Goal: Task Accomplishment & Management: Use online tool/utility

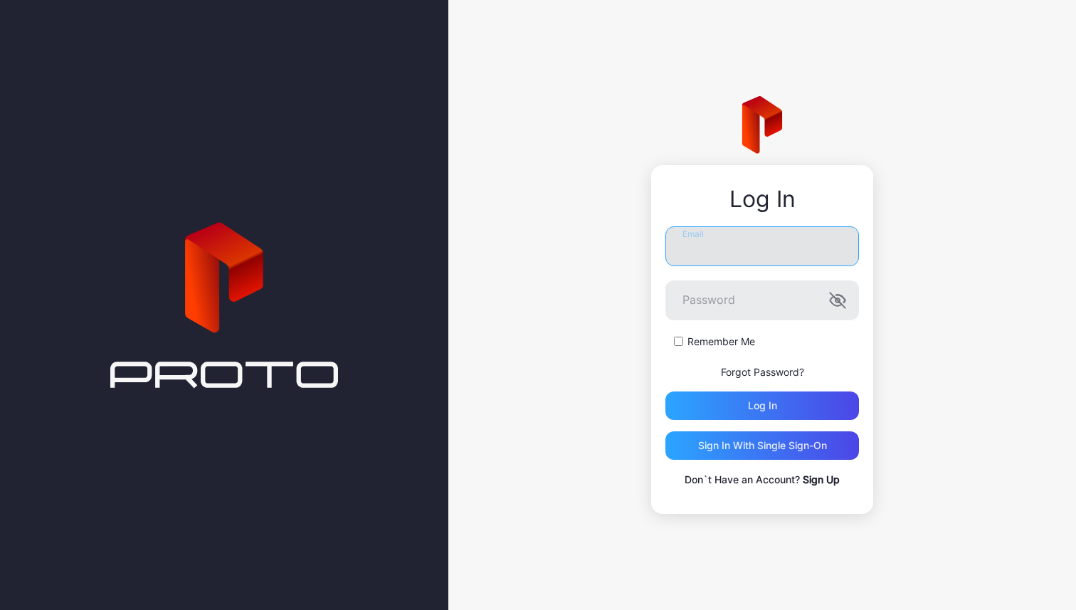
click at [764, 241] on input "Email" at bounding box center [762, 246] width 194 height 40
type input "**********"
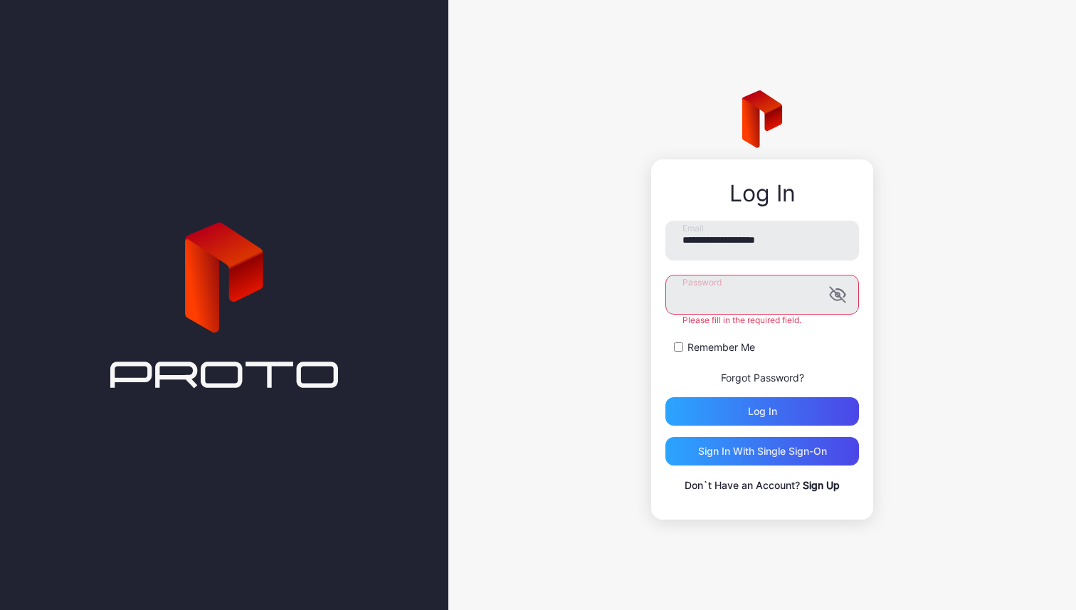
click at [665, 397] on button "Log in" at bounding box center [762, 411] width 194 height 28
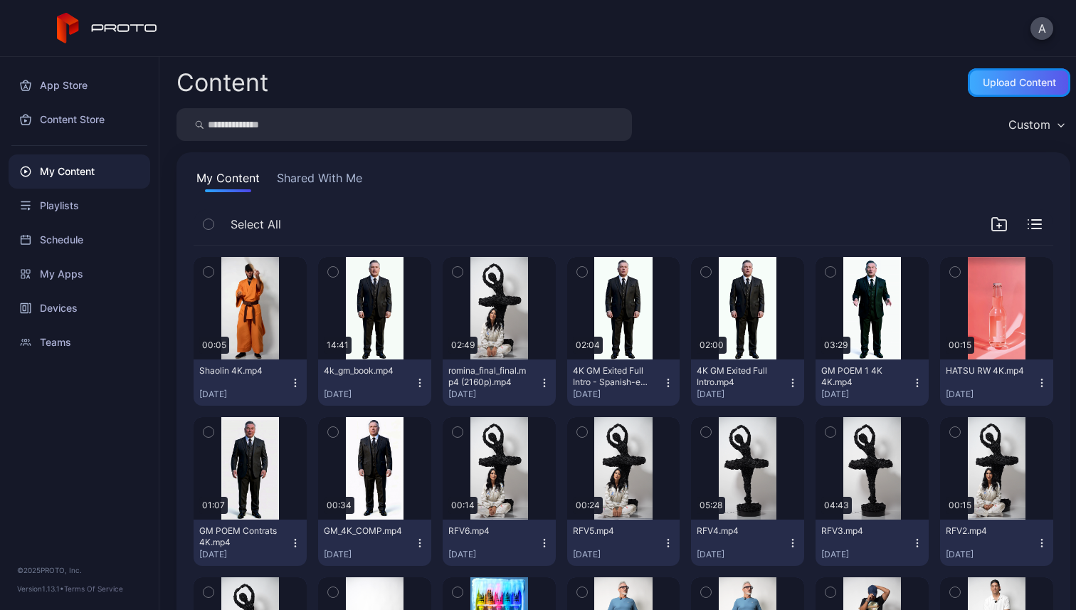
click at [983, 78] on div "Upload Content" at bounding box center [1019, 82] width 73 height 11
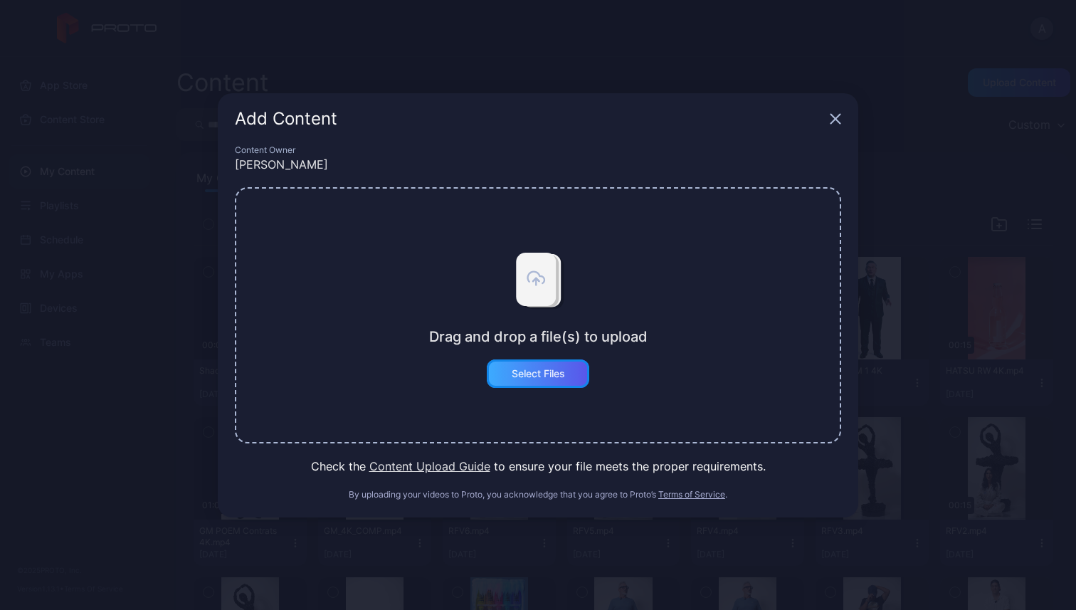
click at [563, 363] on div "Select Files" at bounding box center [538, 373] width 102 height 28
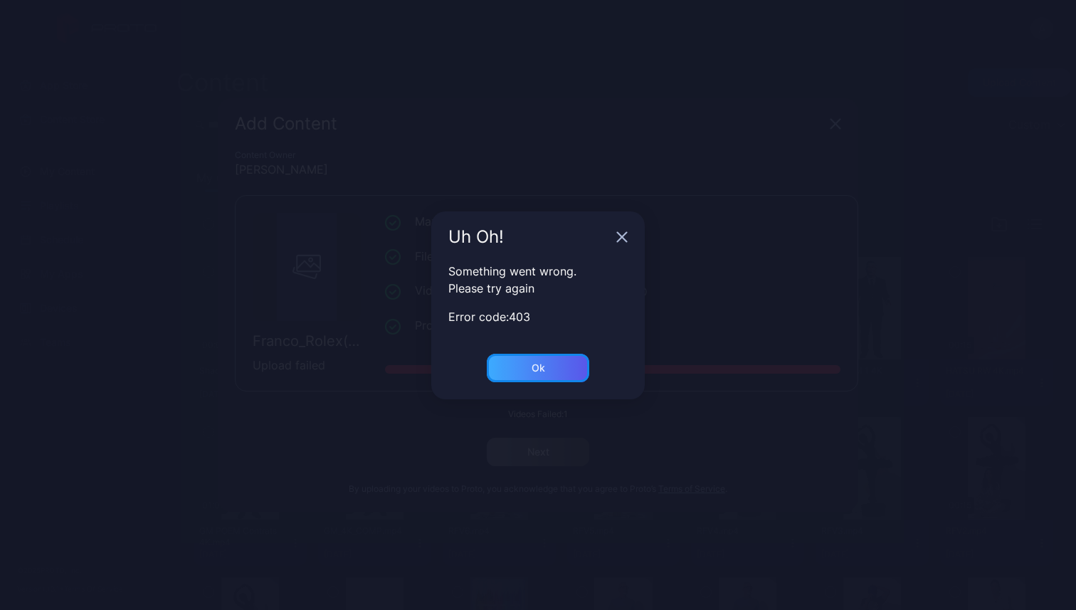
click at [539, 371] on div "Ok" at bounding box center [539, 367] width 14 height 11
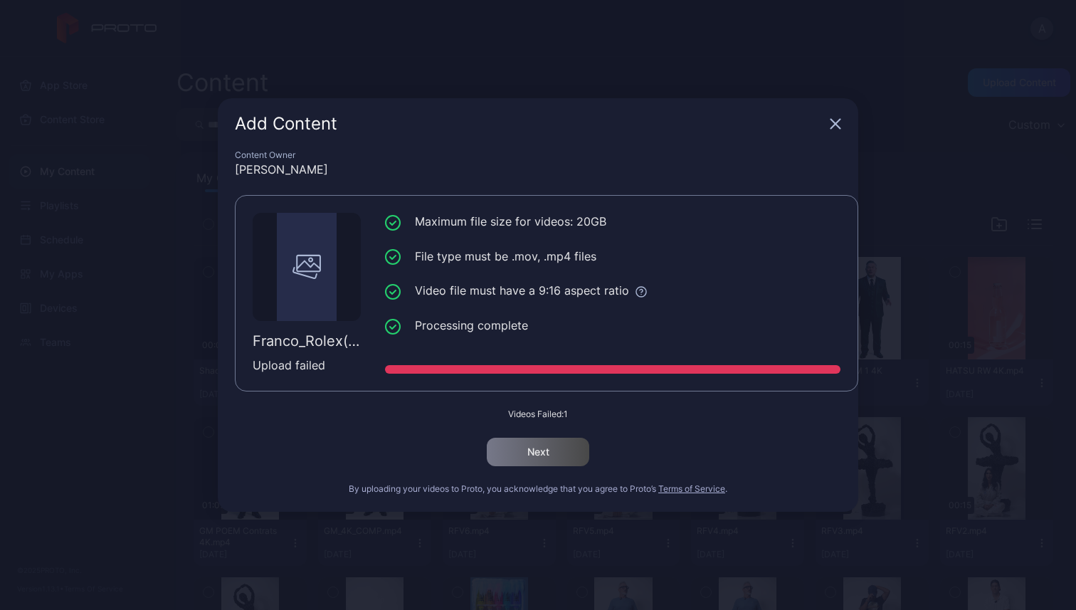
click at [840, 127] on icon "button" at bounding box center [835, 123] width 11 height 11
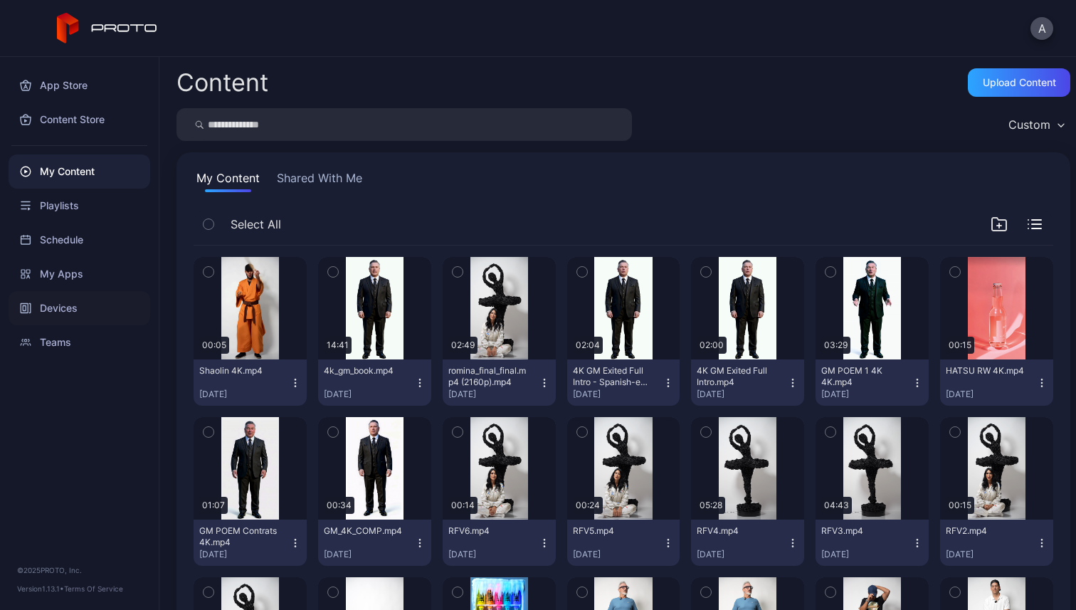
click at [60, 297] on div "Devices" at bounding box center [80, 308] width 142 height 34
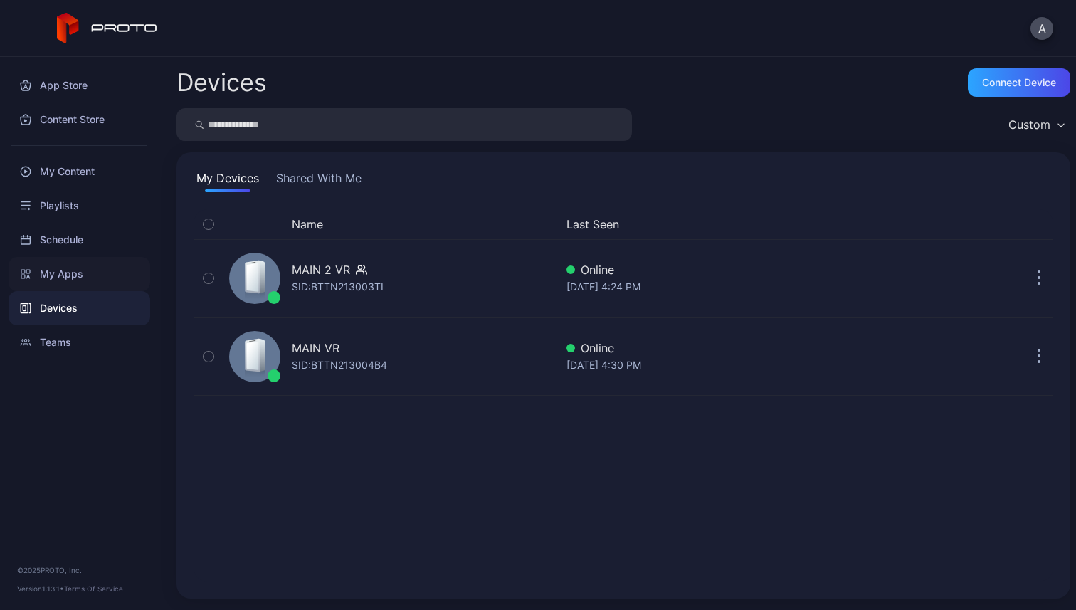
click at [78, 268] on div "My Apps" at bounding box center [80, 274] width 142 height 34
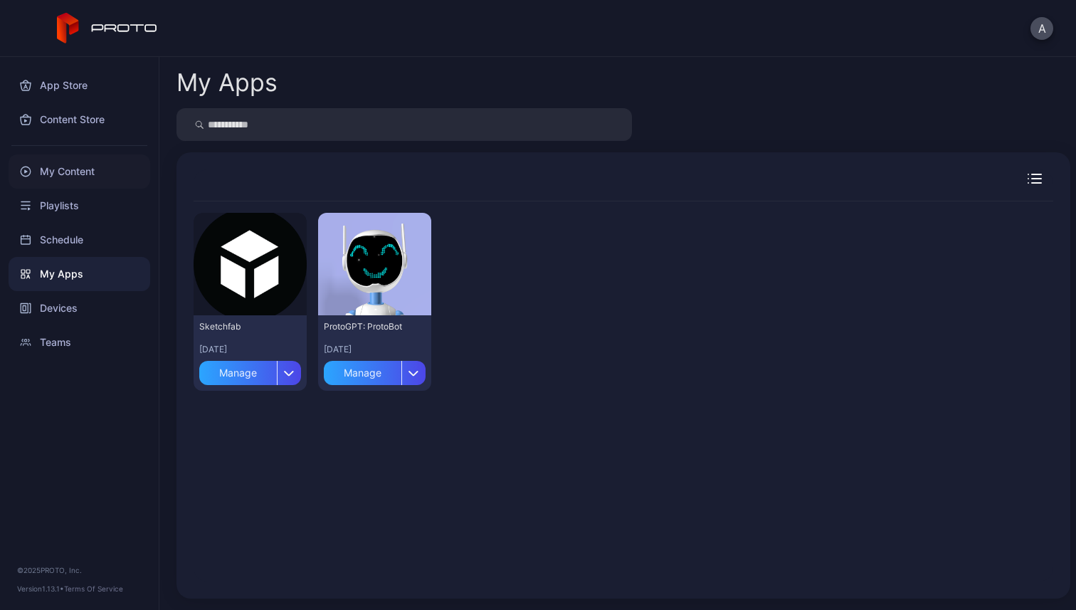
click at [71, 166] on div "My Content" at bounding box center [80, 171] width 142 height 34
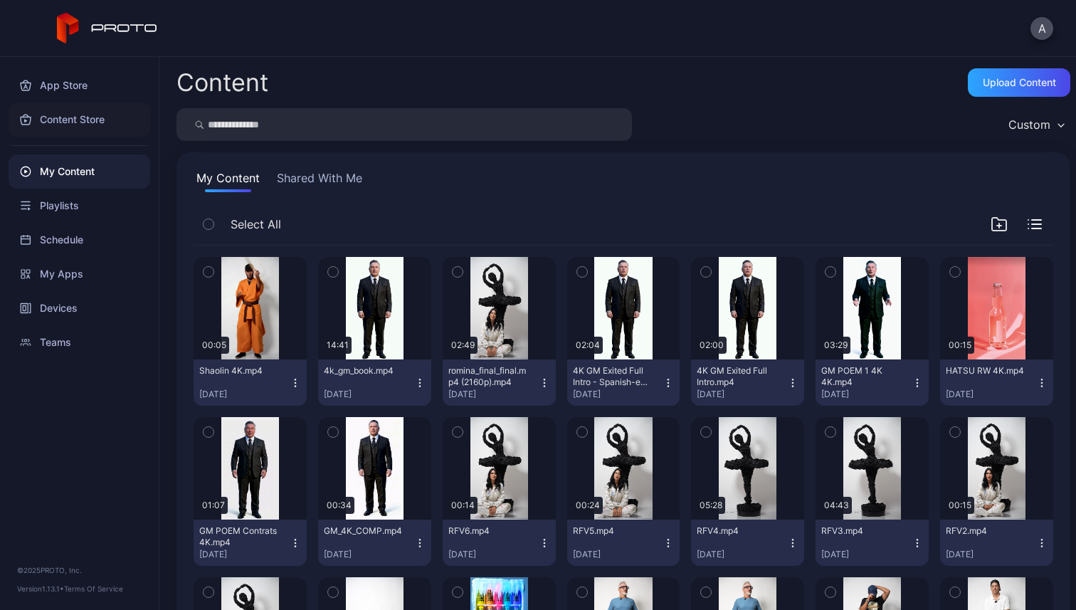
click at [76, 119] on div "Content Store" at bounding box center [80, 119] width 142 height 34
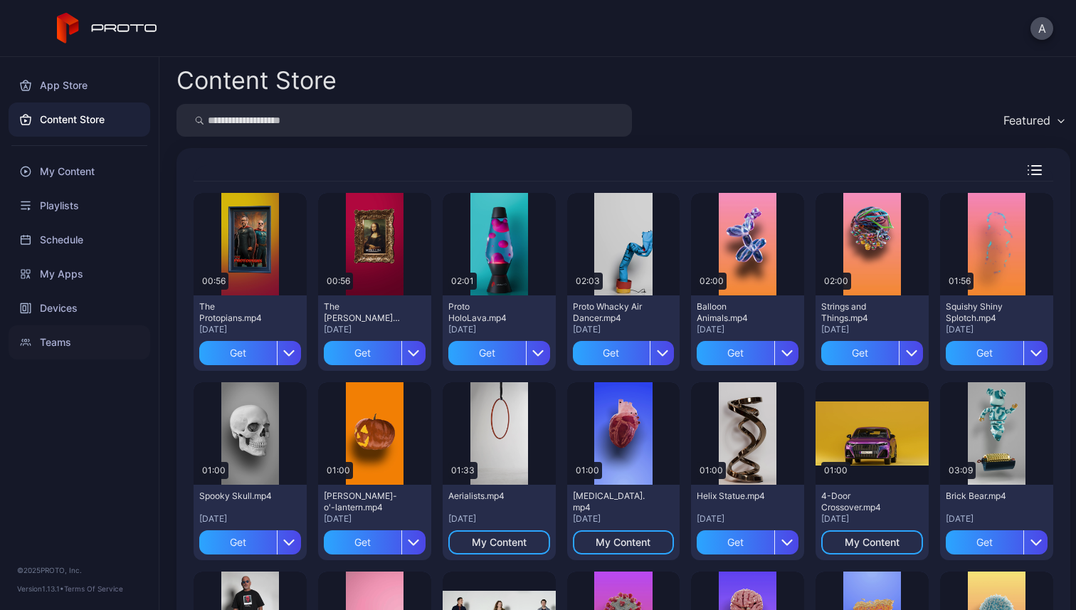
click at [67, 343] on div "Teams" at bounding box center [80, 342] width 142 height 34
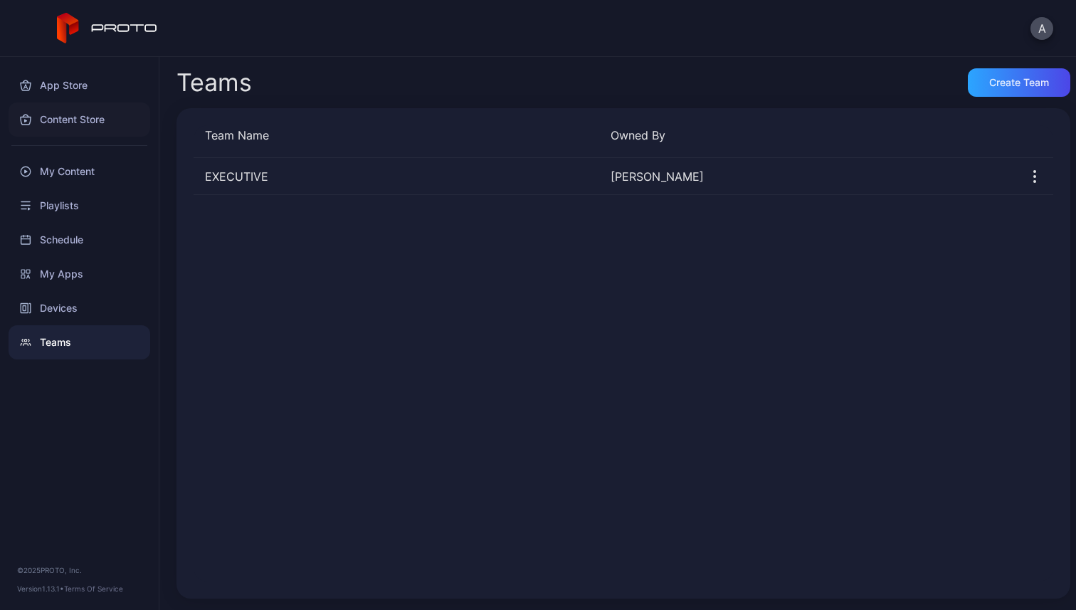
click at [82, 120] on div "Content Store" at bounding box center [80, 119] width 142 height 34
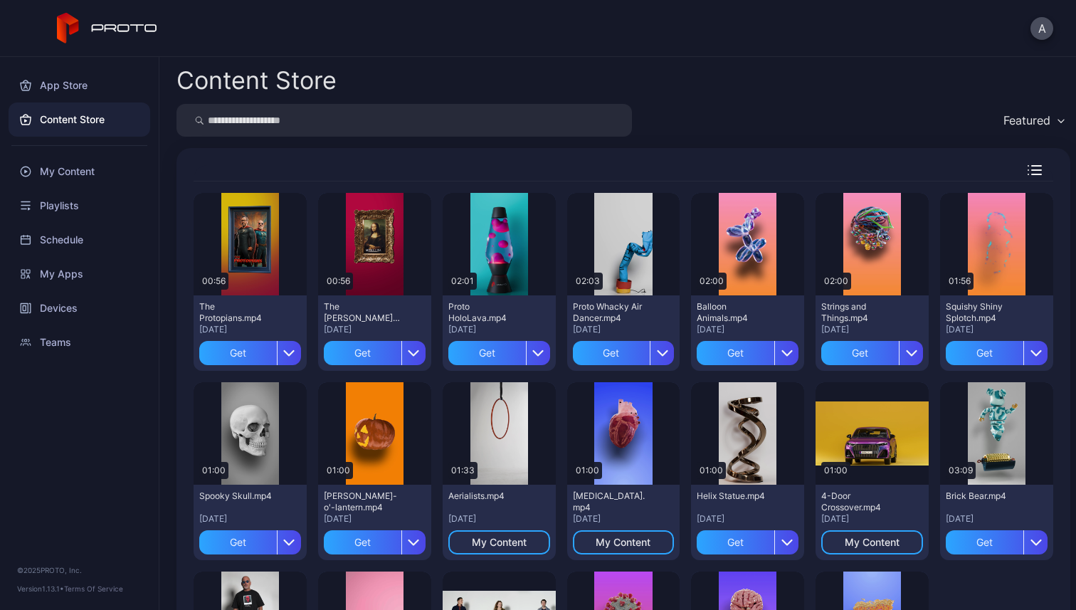
click at [1057, 26] on div "A" at bounding box center [538, 28] width 1076 height 57
click at [1045, 26] on button "A" at bounding box center [1041, 28] width 23 height 23
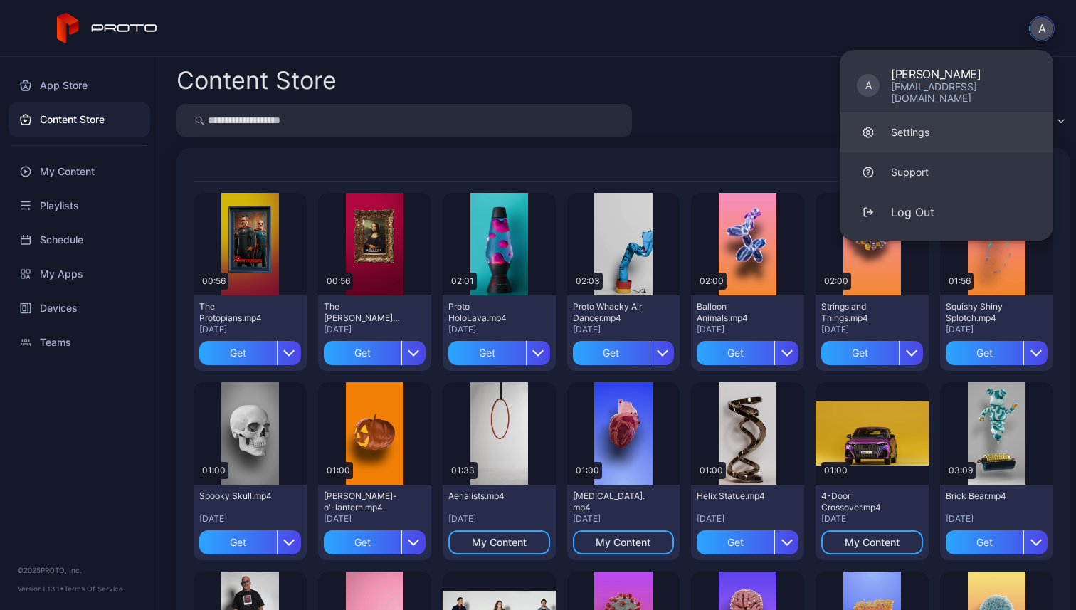
click at [955, 112] on link "Settings" at bounding box center [946, 132] width 213 height 40
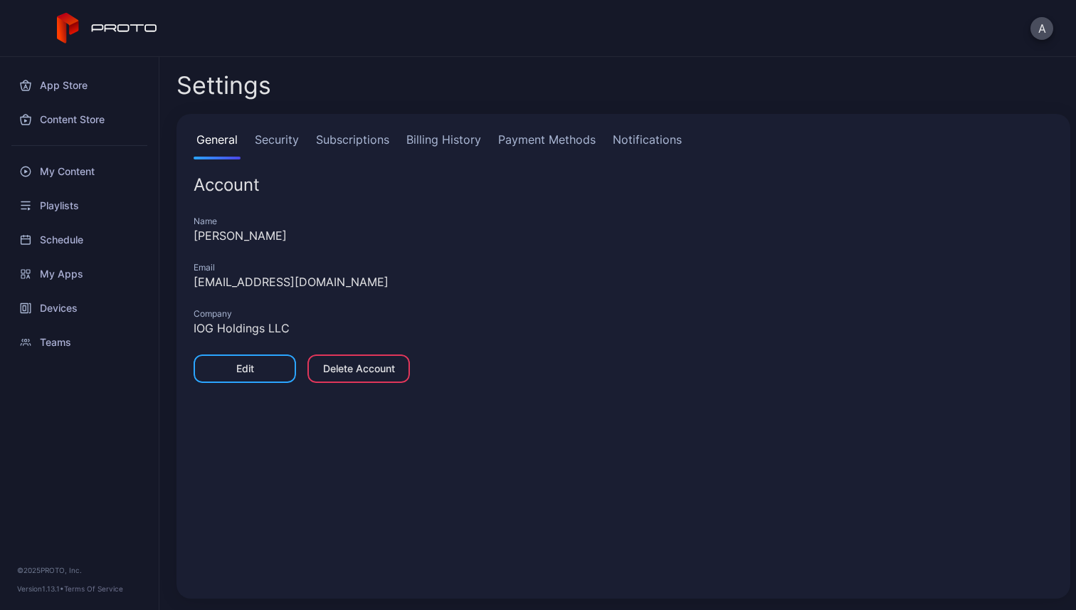
click at [445, 146] on link "Billing History" at bounding box center [443, 145] width 80 height 28
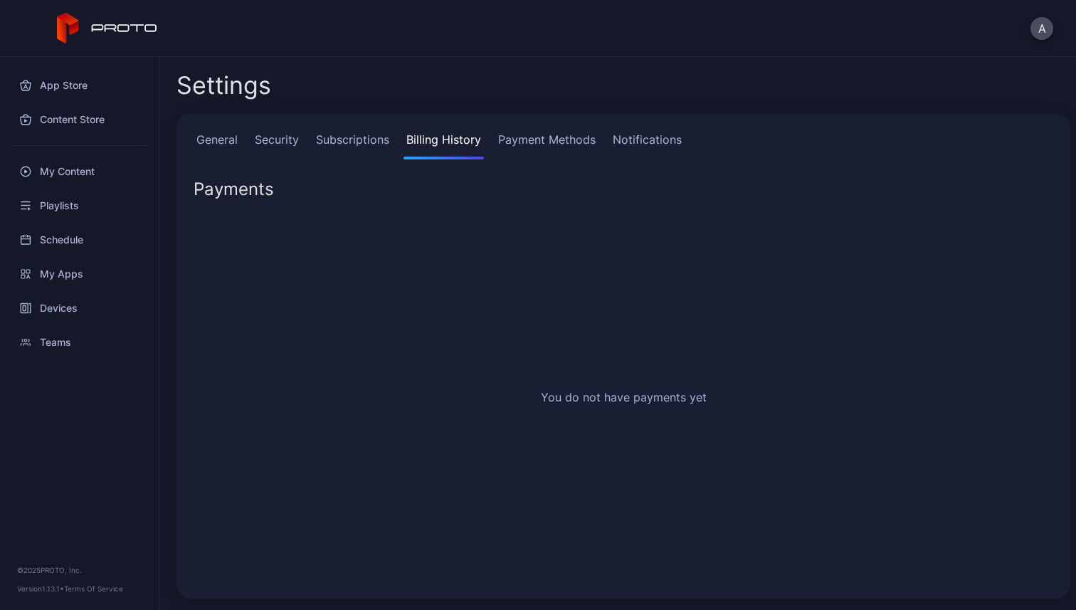
click at [371, 134] on link "Subscriptions" at bounding box center [352, 145] width 79 height 28
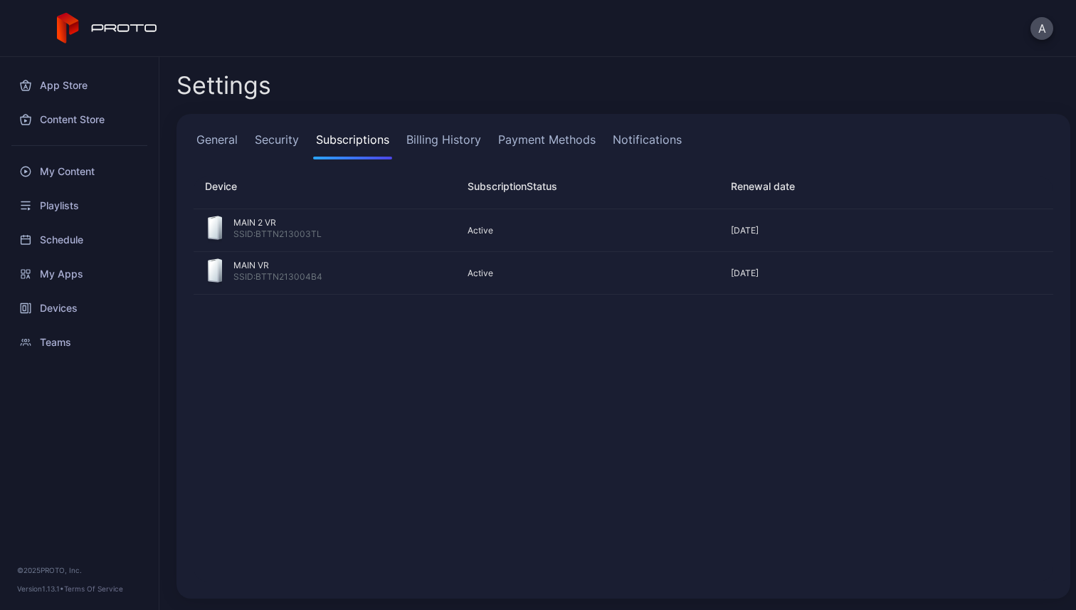
click at [454, 138] on link "Billing History" at bounding box center [443, 145] width 80 height 28
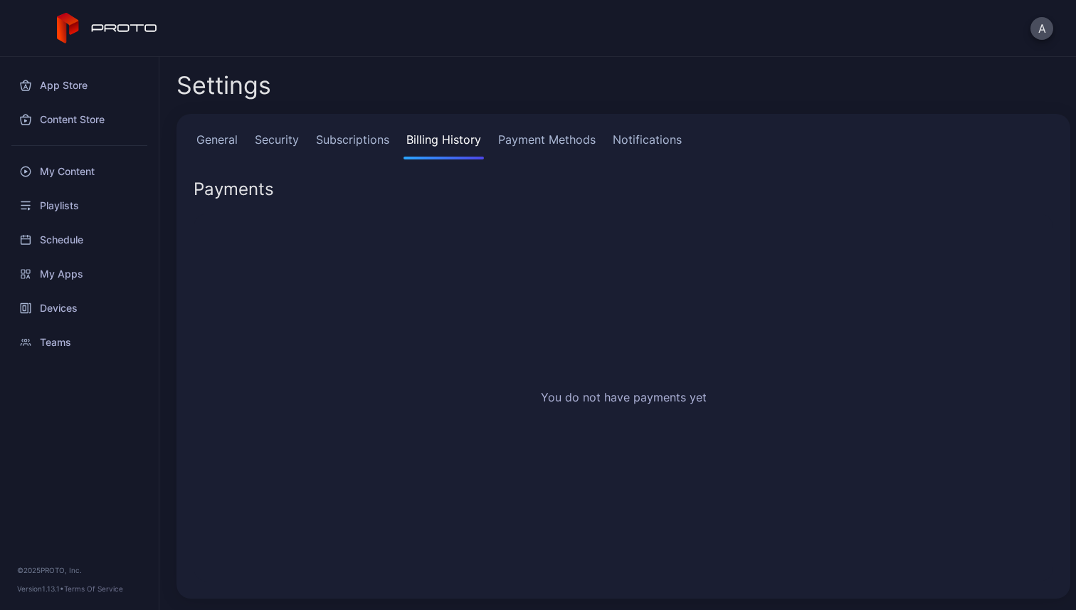
click at [573, 139] on link "Payment Methods" at bounding box center [546, 145] width 103 height 28
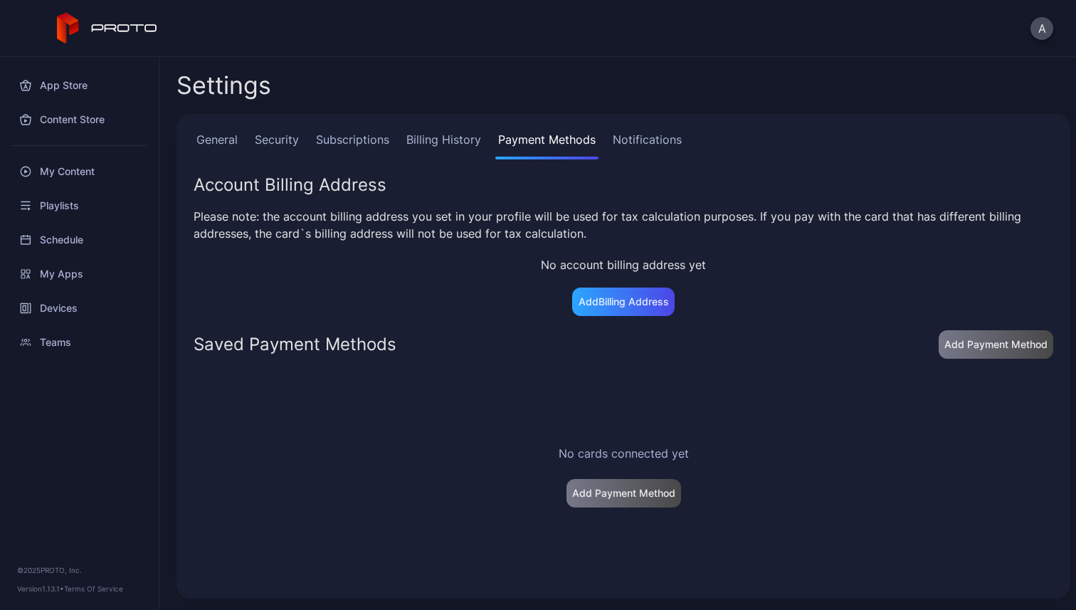
click at [672, 141] on link "Notifications" at bounding box center [647, 145] width 75 height 28
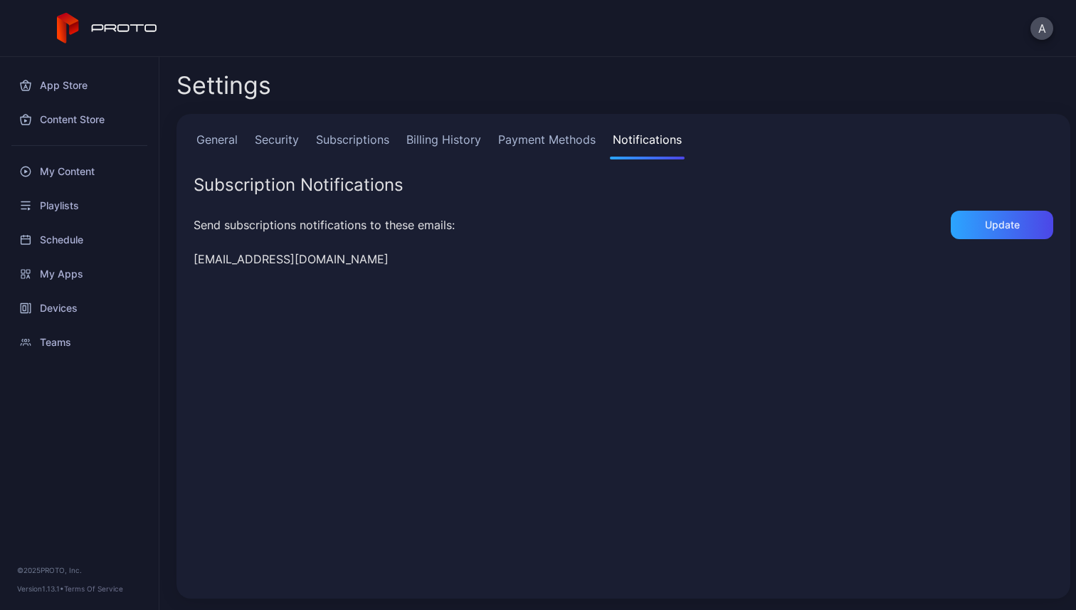
click at [243, 142] on div "General Security Subscriptions Billing History Payment Methods Notifications" at bounding box center [624, 145] width 860 height 28
click at [295, 142] on link "Security" at bounding box center [277, 145] width 50 height 28
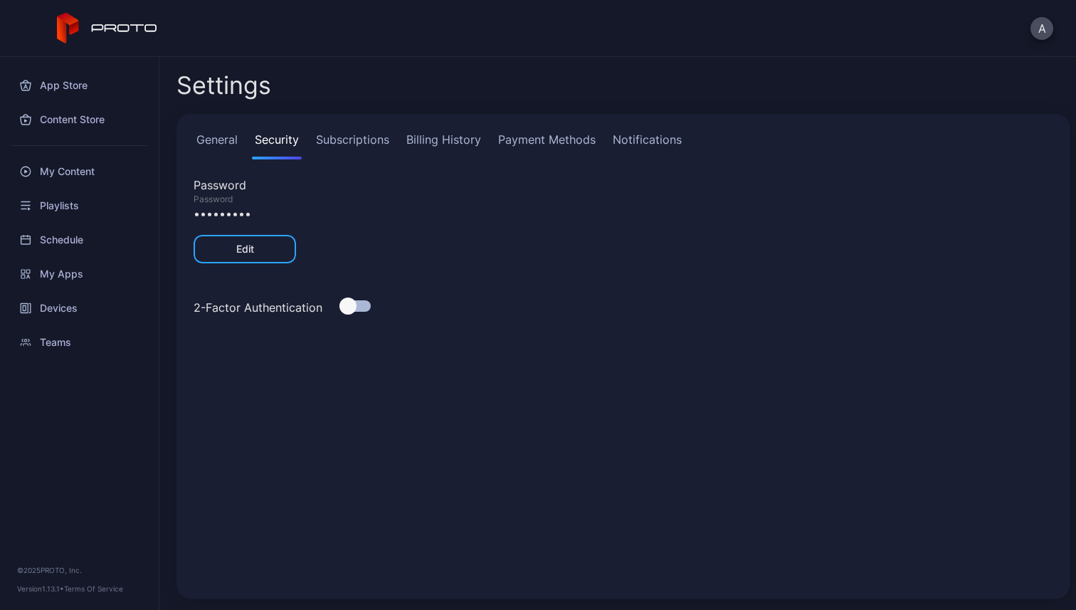
click at [227, 139] on link "General" at bounding box center [217, 145] width 47 height 28
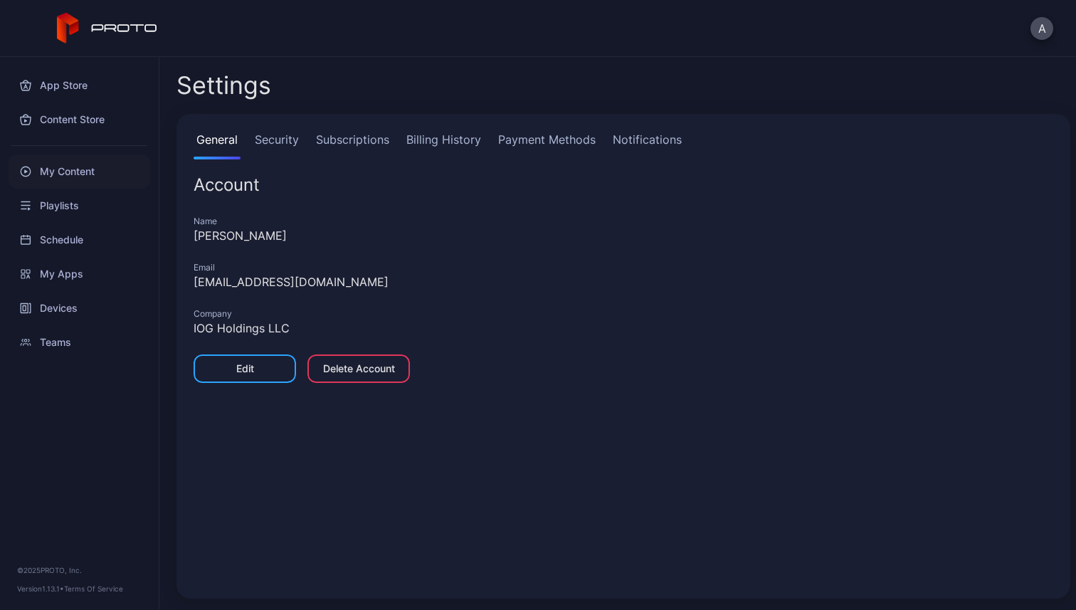
click at [73, 172] on div "My Content" at bounding box center [80, 171] width 142 height 34
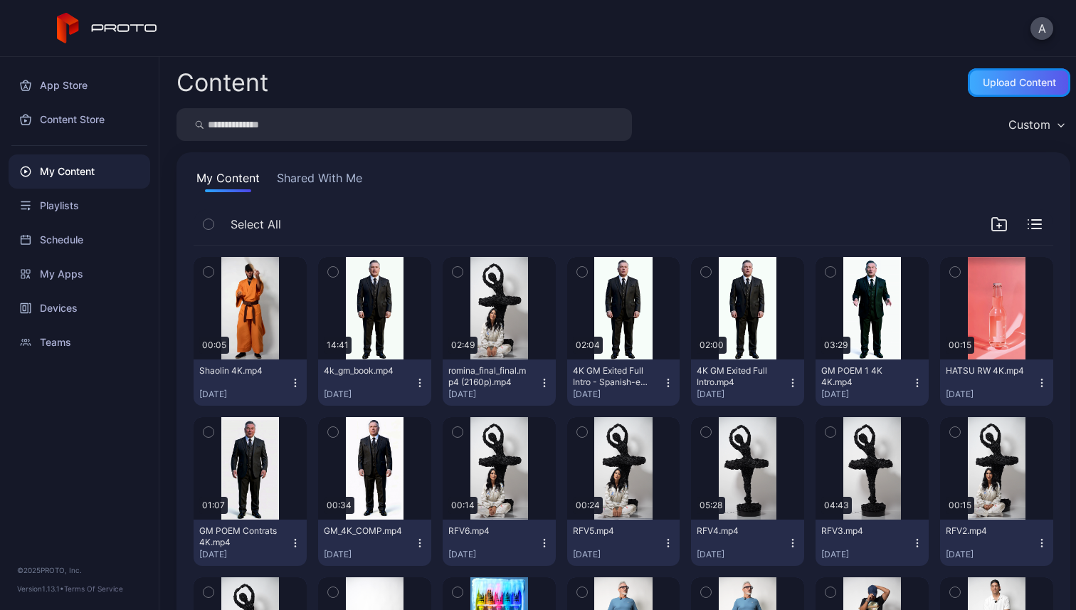
click at [995, 75] on div "Upload Content" at bounding box center [1019, 82] width 102 height 28
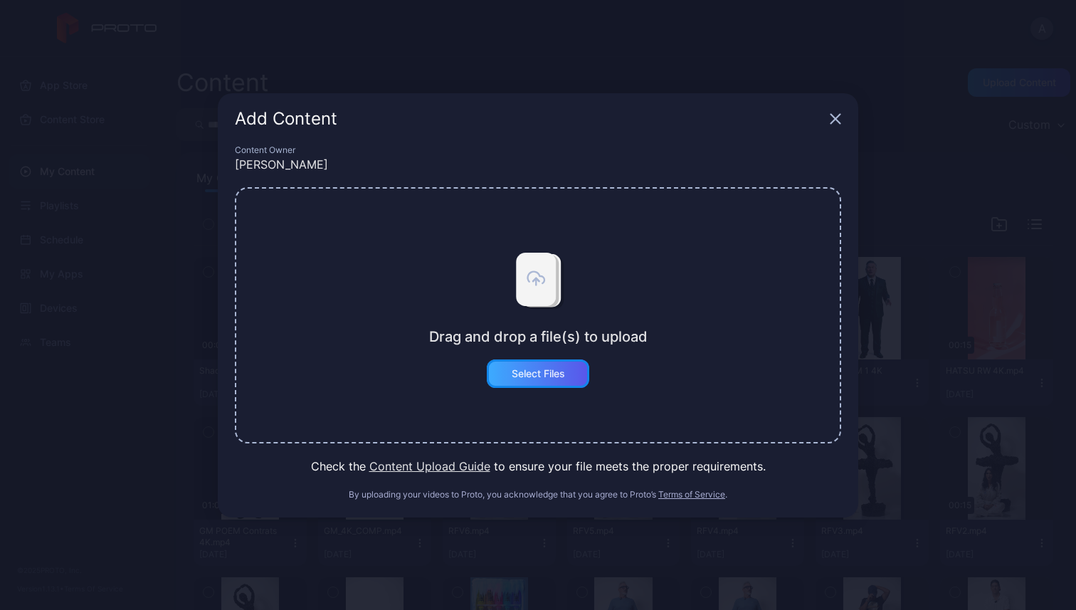
click at [527, 375] on div "Select Files" at bounding box center [538, 373] width 53 height 11
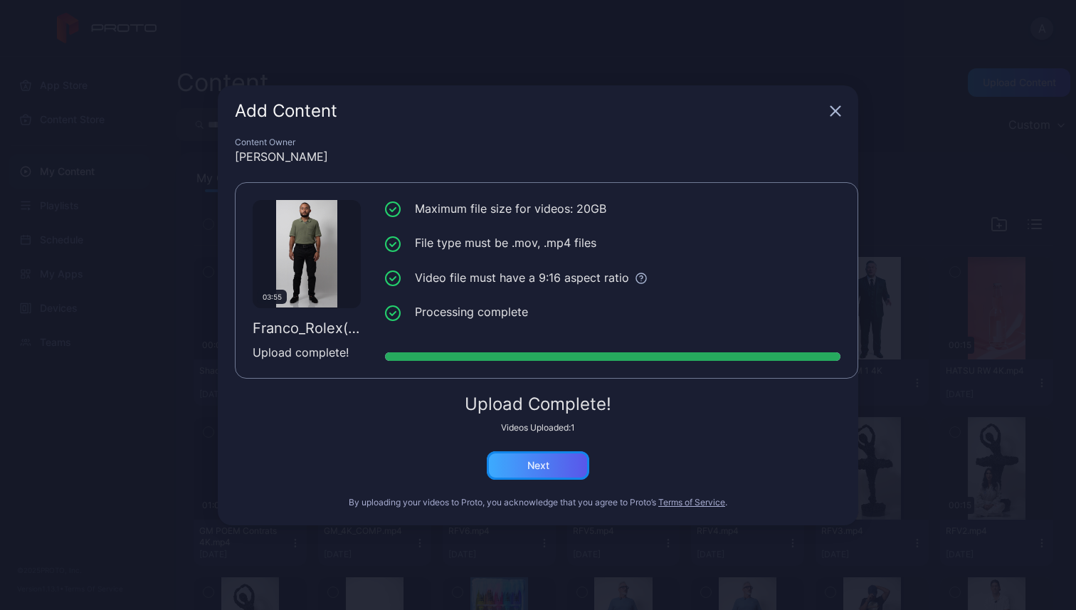
click at [556, 465] on div "Next" at bounding box center [538, 465] width 102 height 28
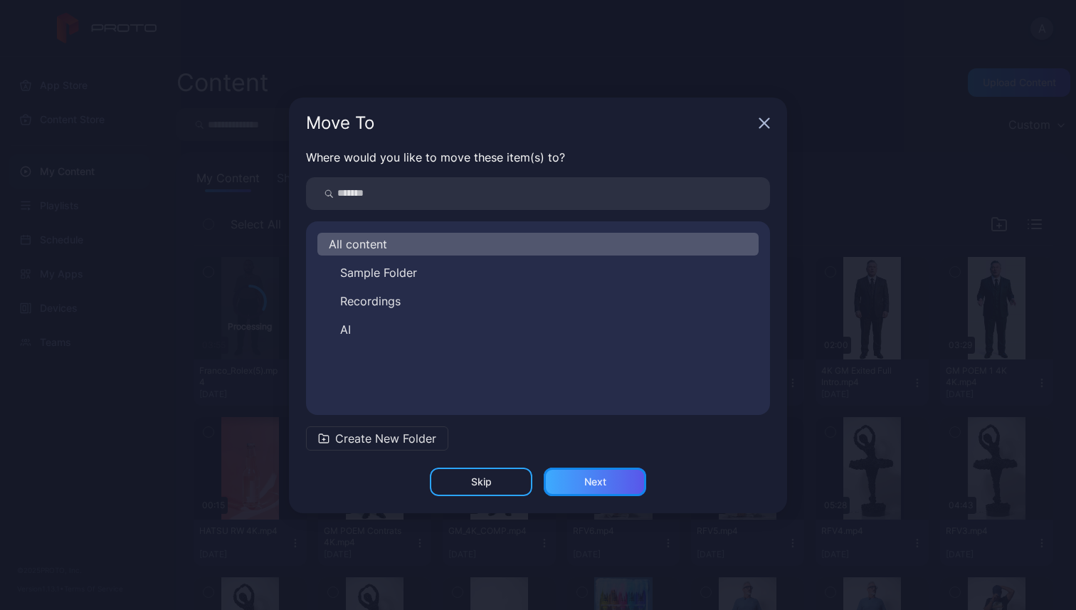
click at [611, 485] on div "Next" at bounding box center [595, 481] width 102 height 28
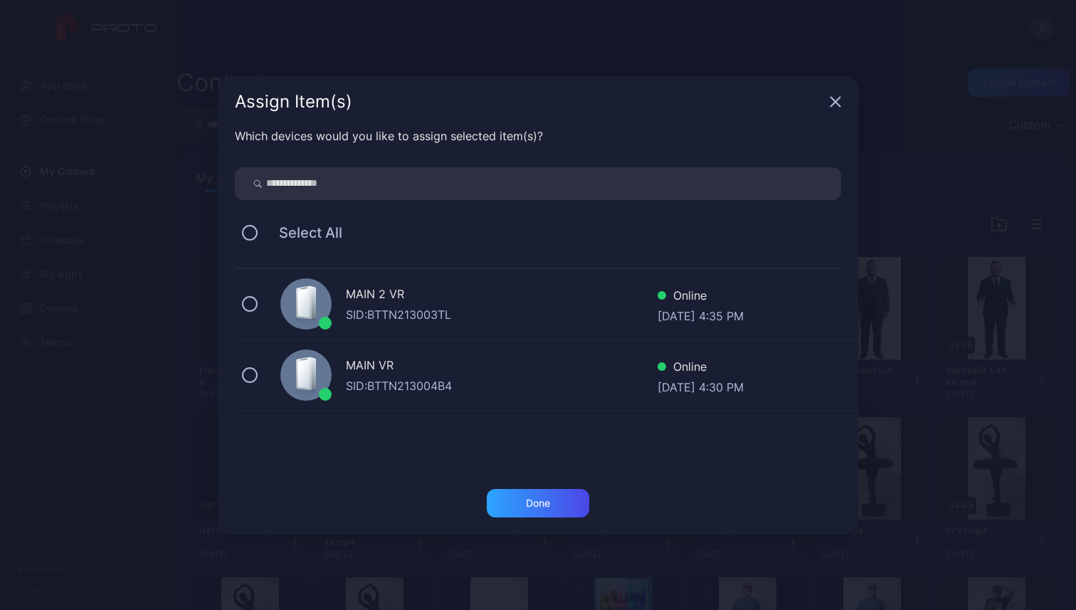
click at [452, 308] on div "SID: BTTN213003TL" at bounding box center [502, 314] width 312 height 17
click at [496, 371] on div "MAIN VR" at bounding box center [502, 366] width 312 height 21
click at [476, 319] on div "SID: BTTN213003TL" at bounding box center [502, 314] width 312 height 17
click at [250, 367] on icon at bounding box center [250, 375] width 16 height 16
click at [252, 376] on button at bounding box center [250, 375] width 16 height 16
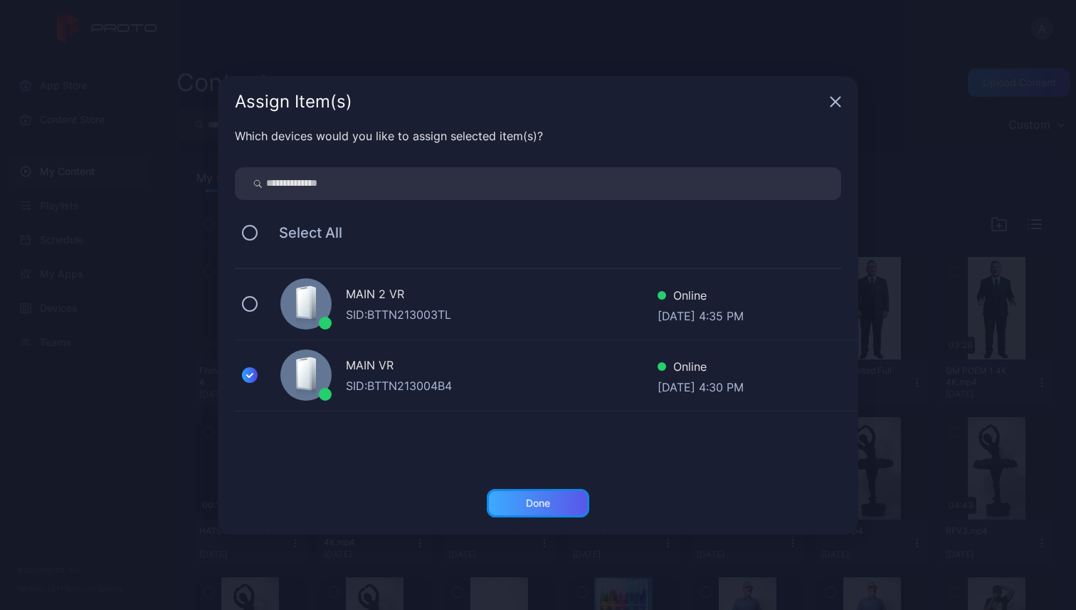
click at [556, 497] on div "Done" at bounding box center [538, 503] width 102 height 28
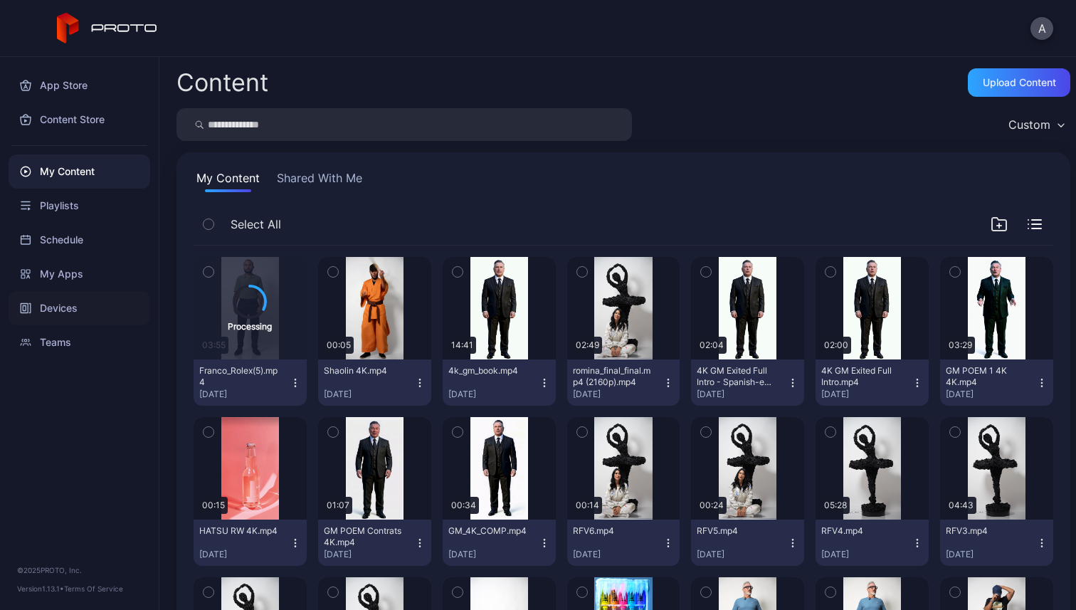
click at [72, 304] on div "Devices" at bounding box center [80, 308] width 142 height 34
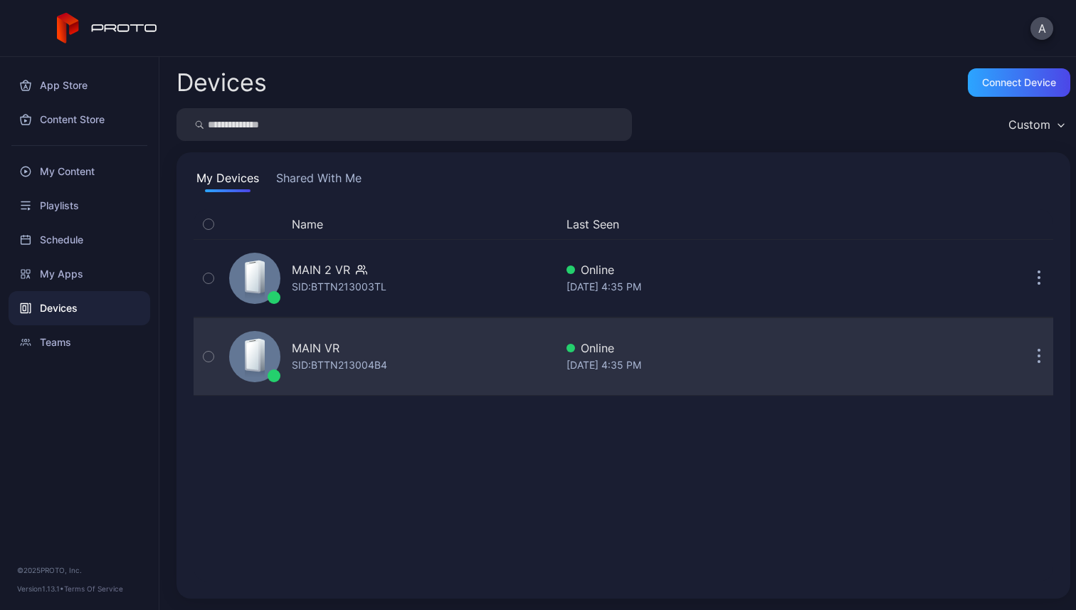
click at [361, 347] on div "MAIN VR" at bounding box center [339, 347] width 95 height 17
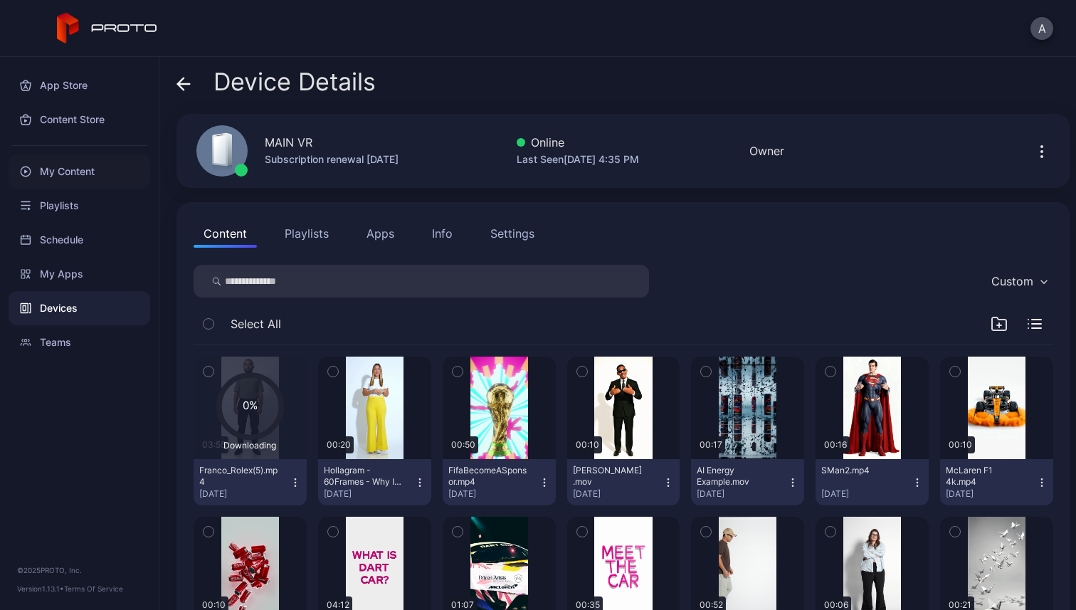
click at [90, 175] on div "My Content" at bounding box center [80, 171] width 142 height 34
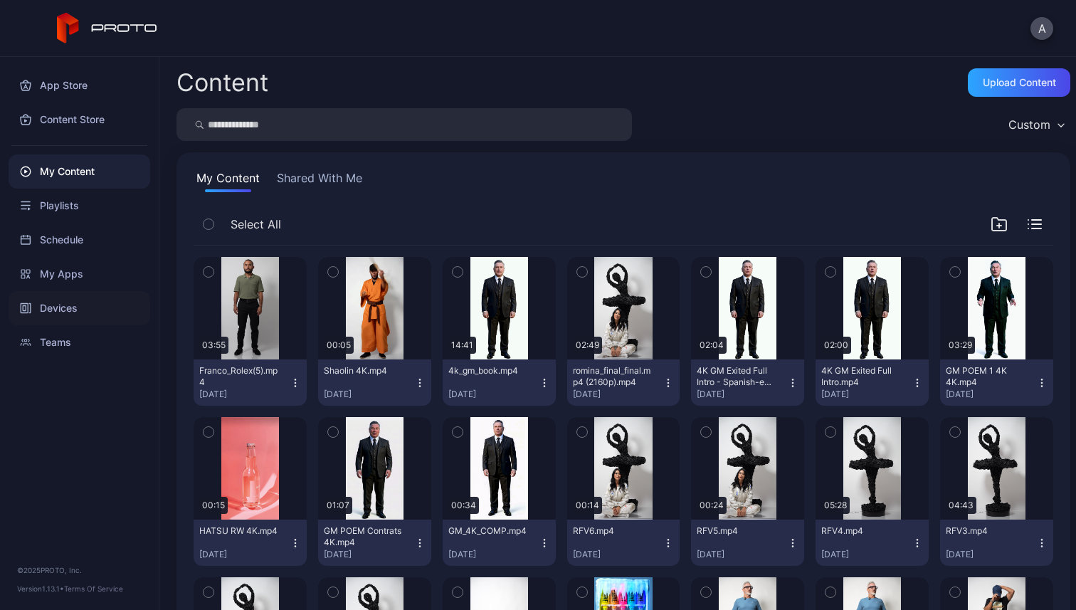
click at [86, 302] on div "Devices" at bounding box center [80, 308] width 142 height 34
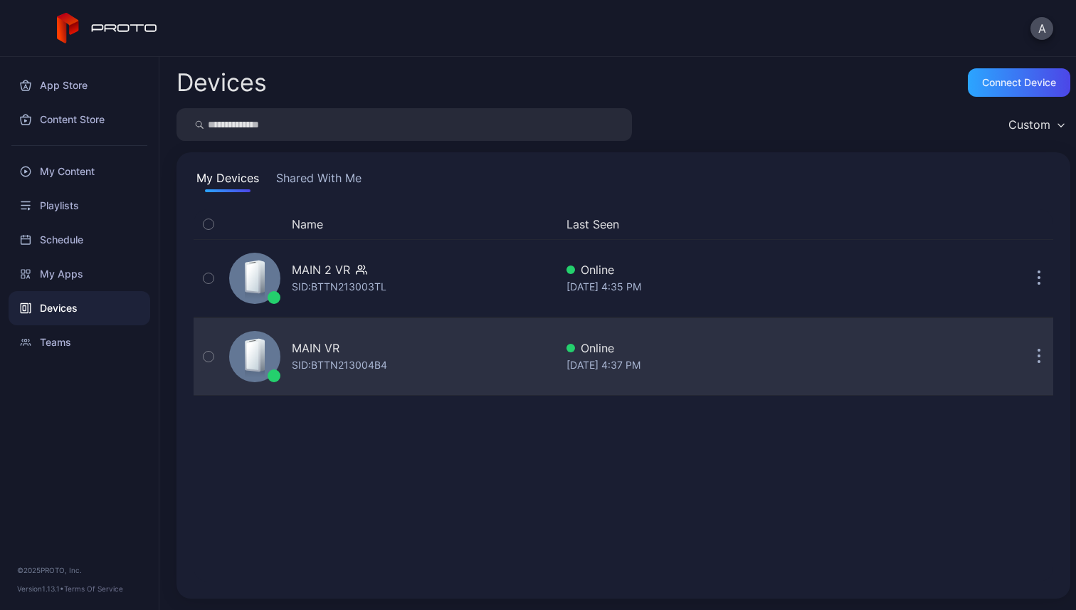
click at [341, 361] on div "SID: BTTN213004B4" at bounding box center [339, 364] width 95 height 17
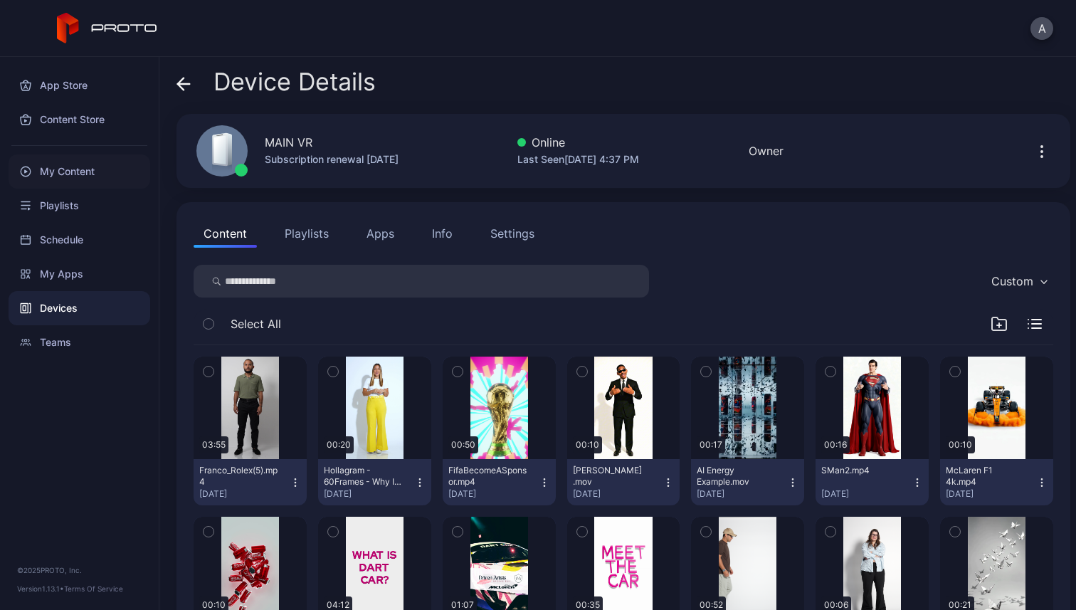
click at [75, 174] on div "My Content" at bounding box center [80, 171] width 142 height 34
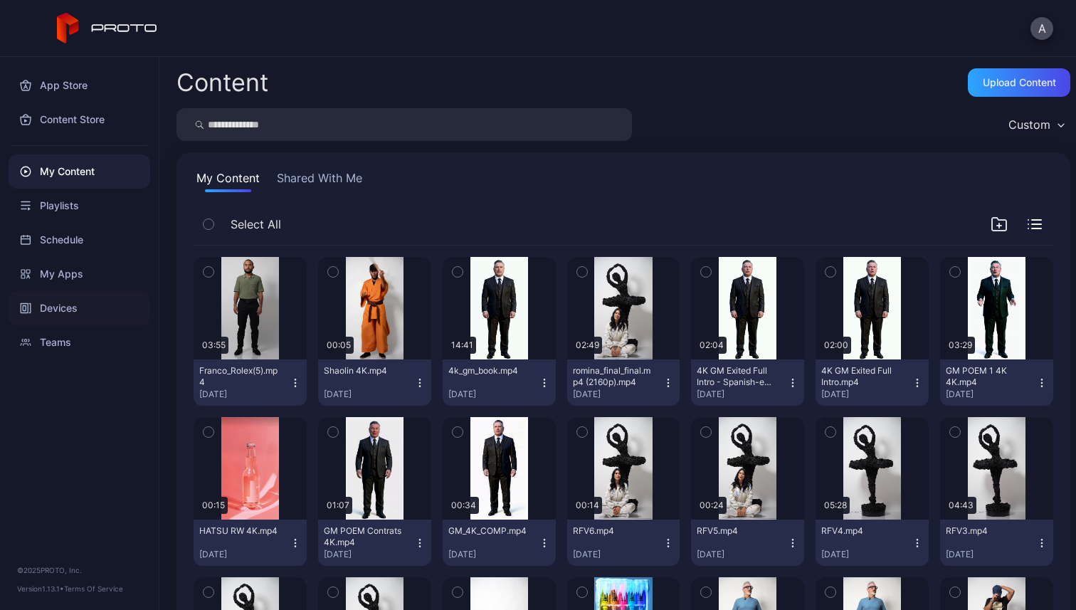
click at [86, 312] on div "Devices" at bounding box center [80, 308] width 142 height 34
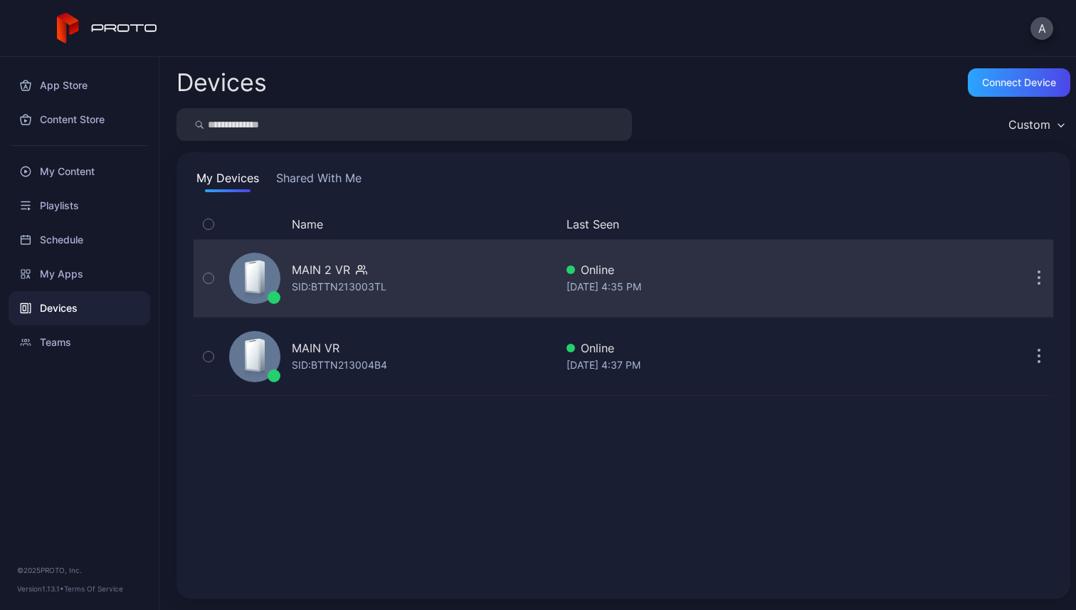
click at [425, 286] on div "MAIN 2 VR SID: BTTN213003TL" at bounding box center [389, 278] width 332 height 71
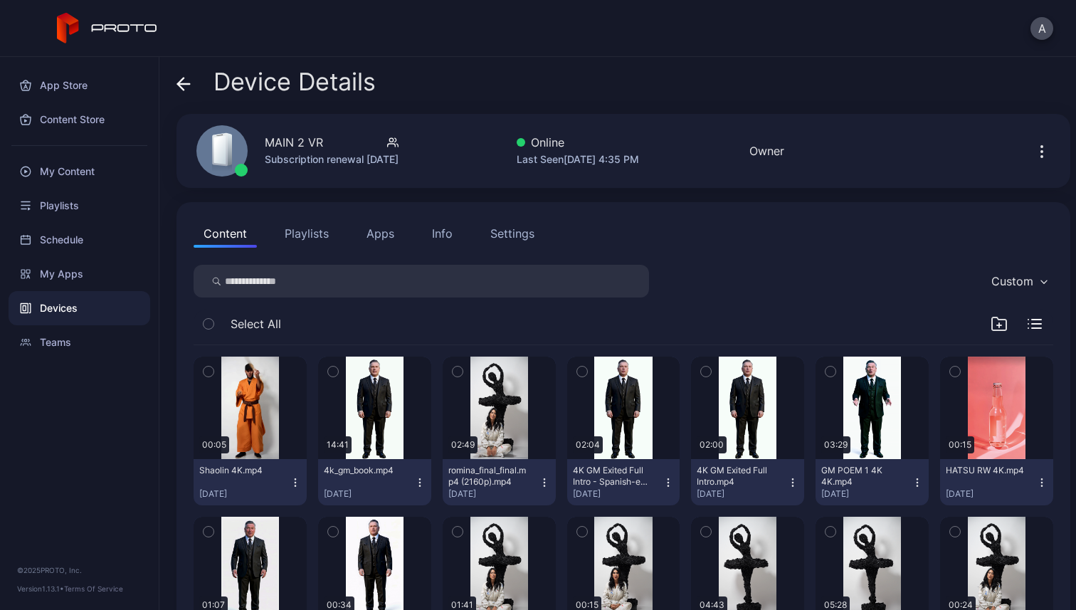
click at [185, 80] on icon at bounding box center [183, 84] width 14 height 14
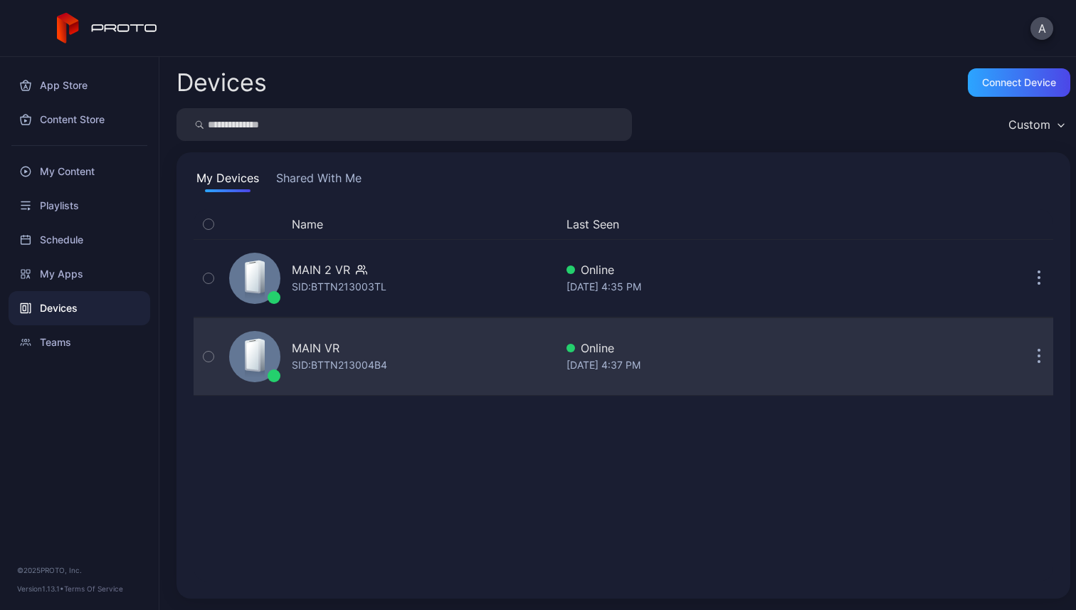
click at [510, 364] on div "MAIN VR SID: BTTN213004B4" at bounding box center [389, 356] width 332 height 71
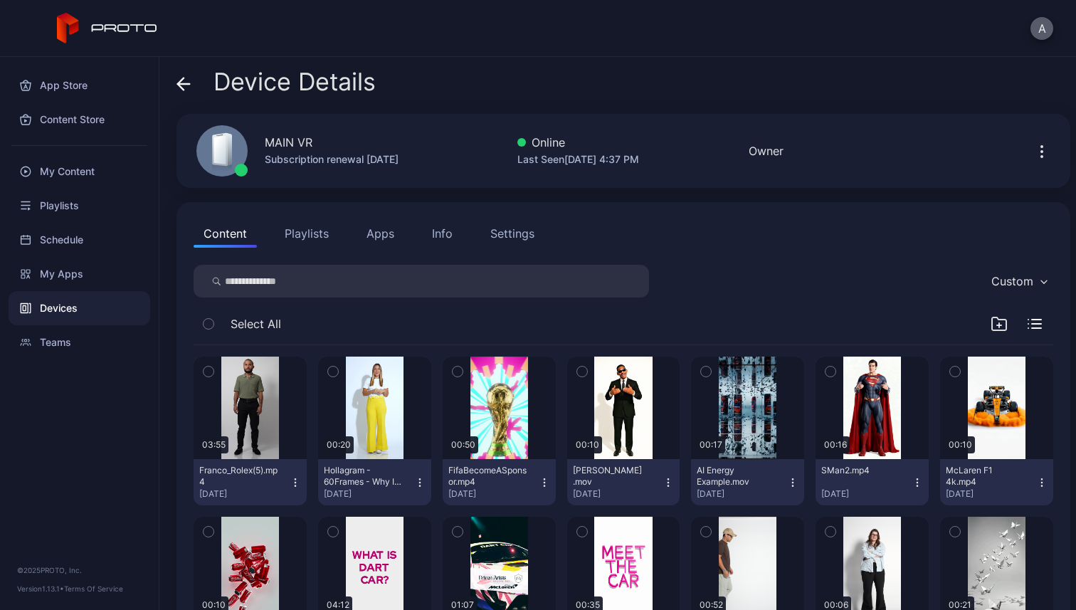
click at [1045, 26] on button "A" at bounding box center [1041, 28] width 23 height 23
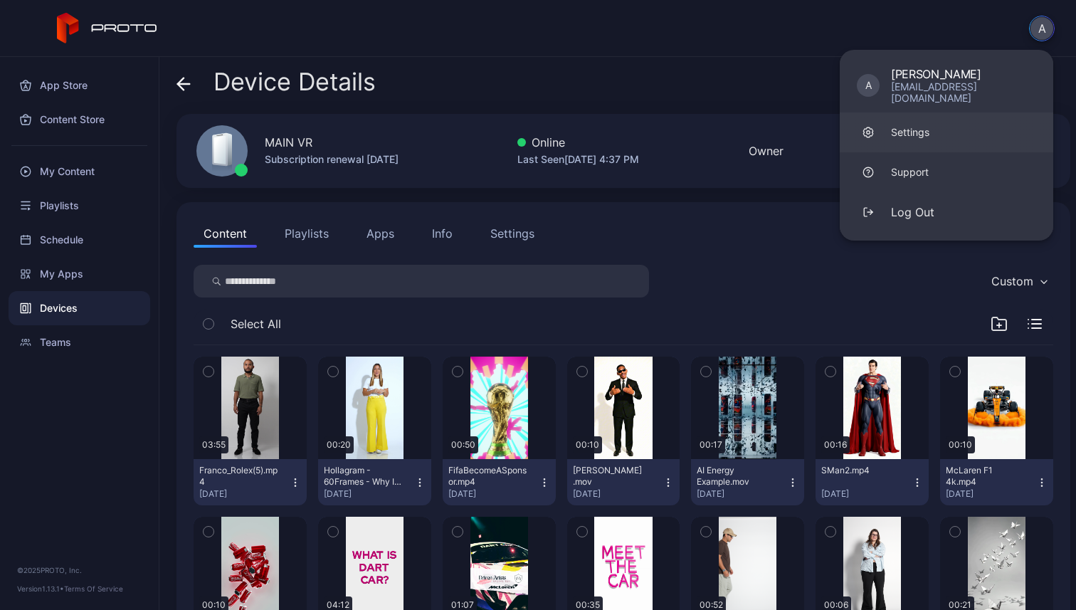
click at [942, 125] on link "Settings" at bounding box center [946, 132] width 213 height 40
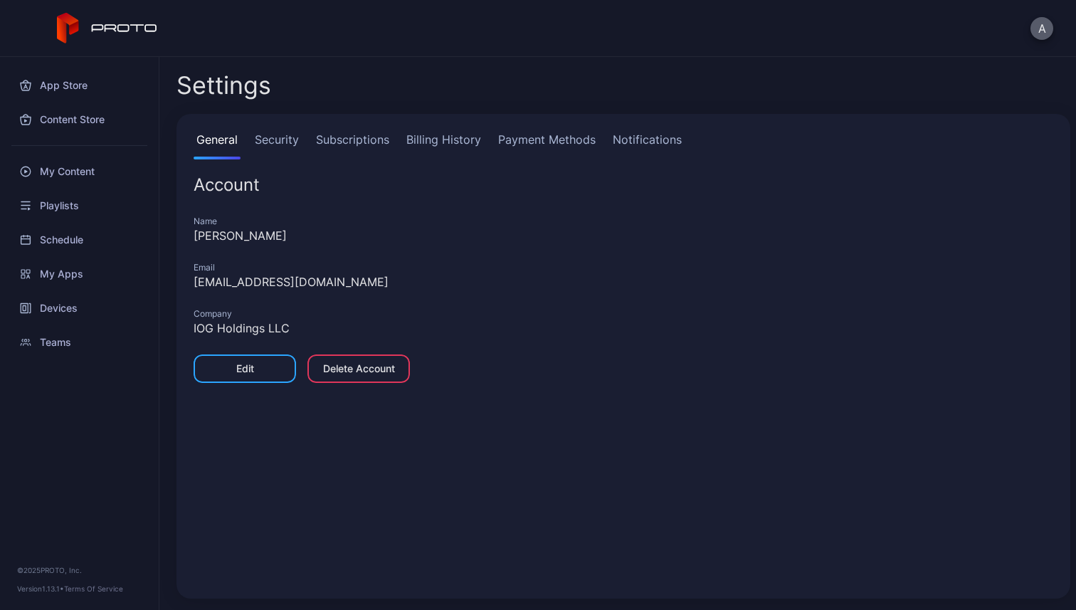
click at [1048, 24] on button "A" at bounding box center [1041, 28] width 23 height 23
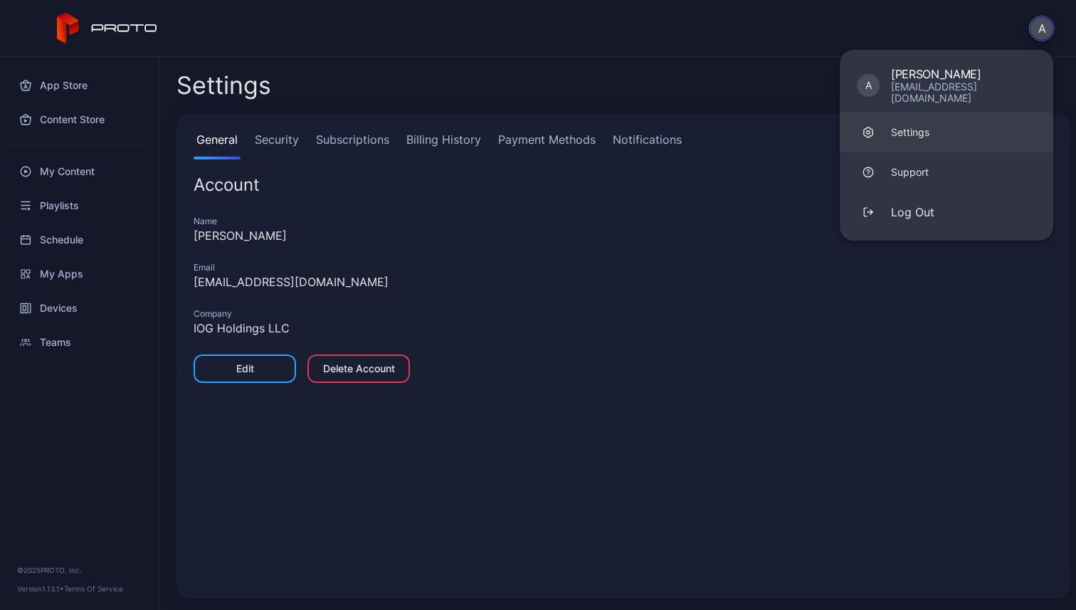
click at [966, 114] on link "Settings" at bounding box center [946, 132] width 213 height 40
click at [712, 151] on div "General Security Subscriptions Billing History Payment Methods Notifications" at bounding box center [624, 145] width 860 height 28
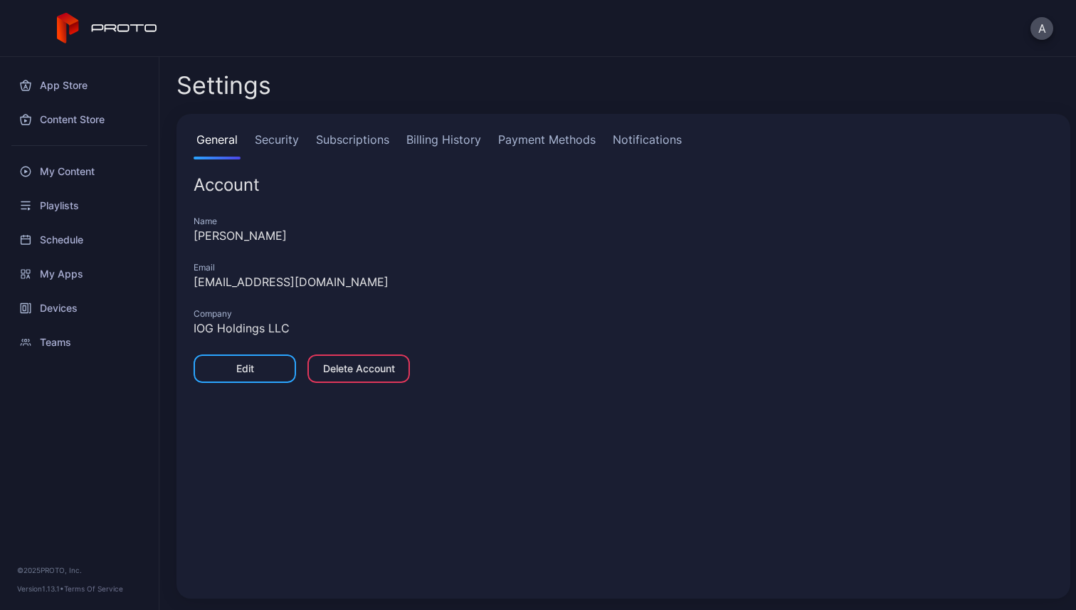
click at [285, 135] on link "Security" at bounding box center [277, 145] width 50 height 28
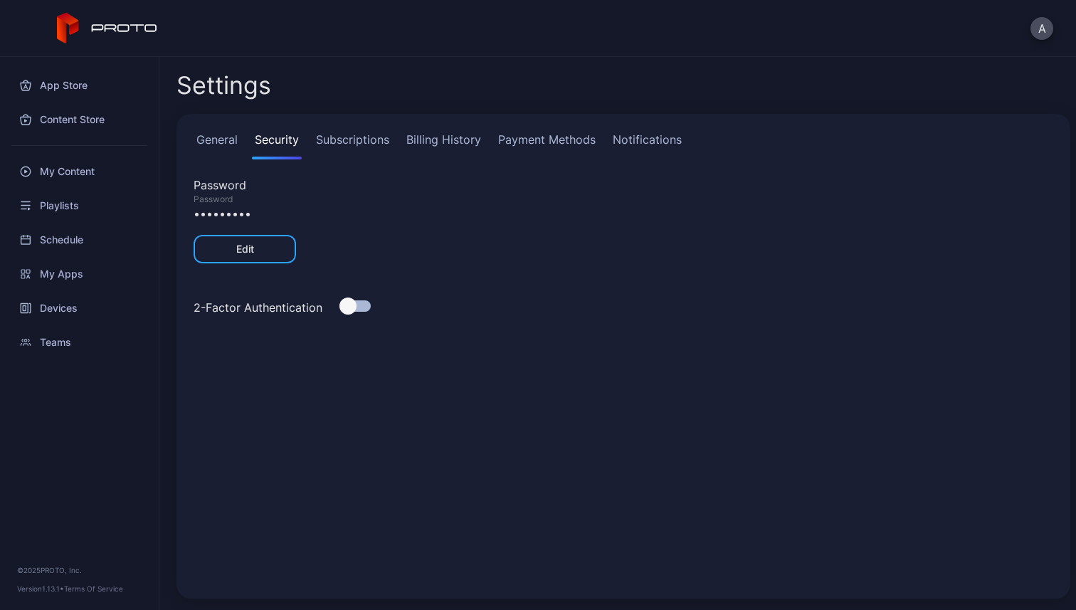
click at [351, 142] on link "Subscriptions" at bounding box center [352, 145] width 79 height 28
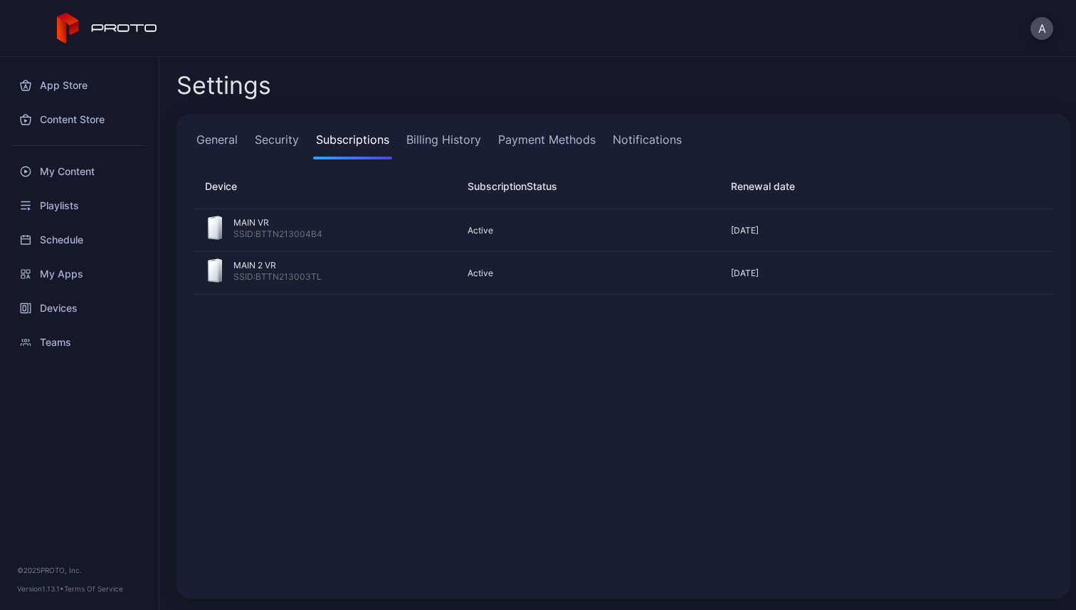
click at [445, 142] on link "Billing History" at bounding box center [443, 145] width 80 height 28
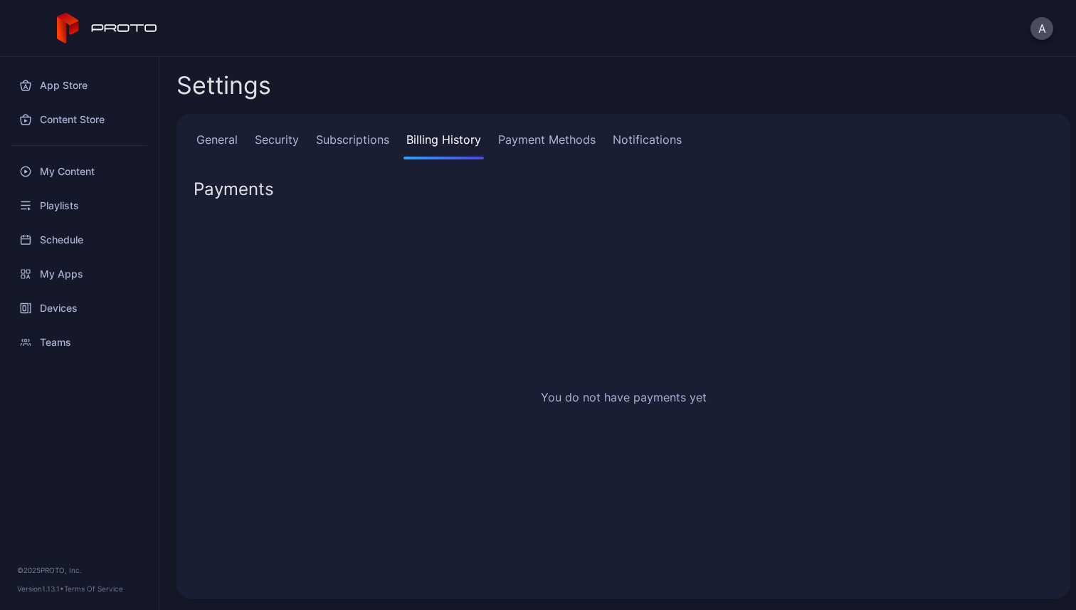
click at [355, 150] on link "Subscriptions" at bounding box center [352, 145] width 79 height 28
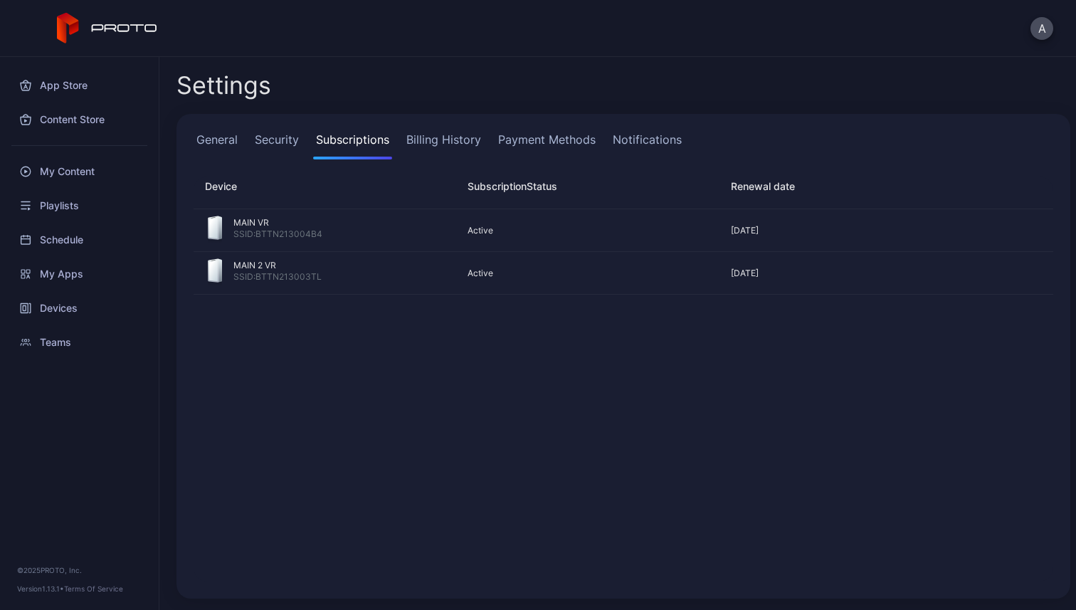
click at [454, 134] on link "Billing History" at bounding box center [443, 145] width 80 height 28
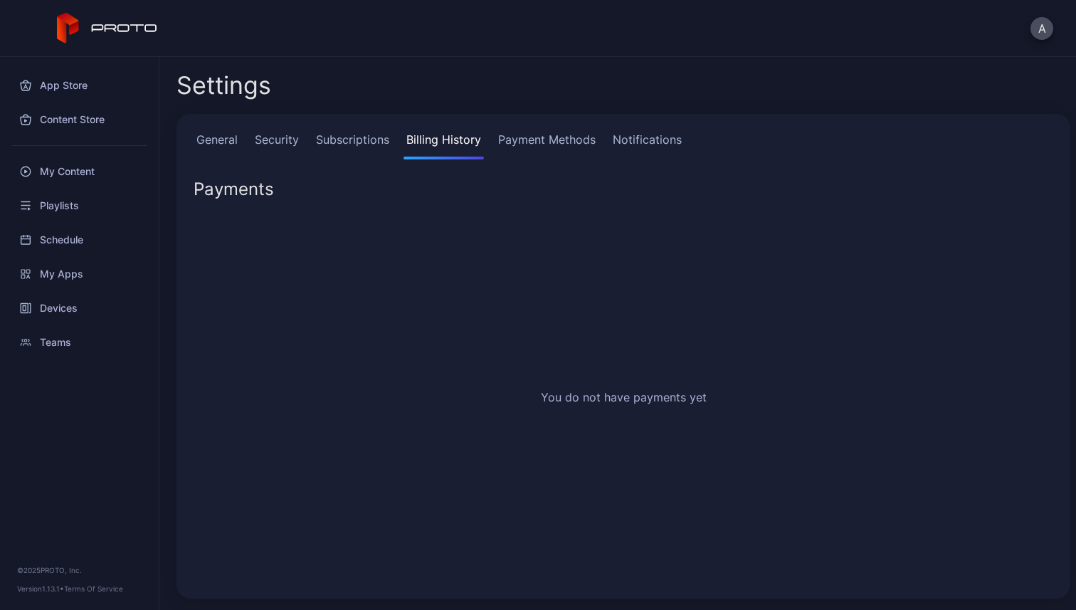
click at [563, 138] on link "Payment Methods" at bounding box center [546, 145] width 103 height 28
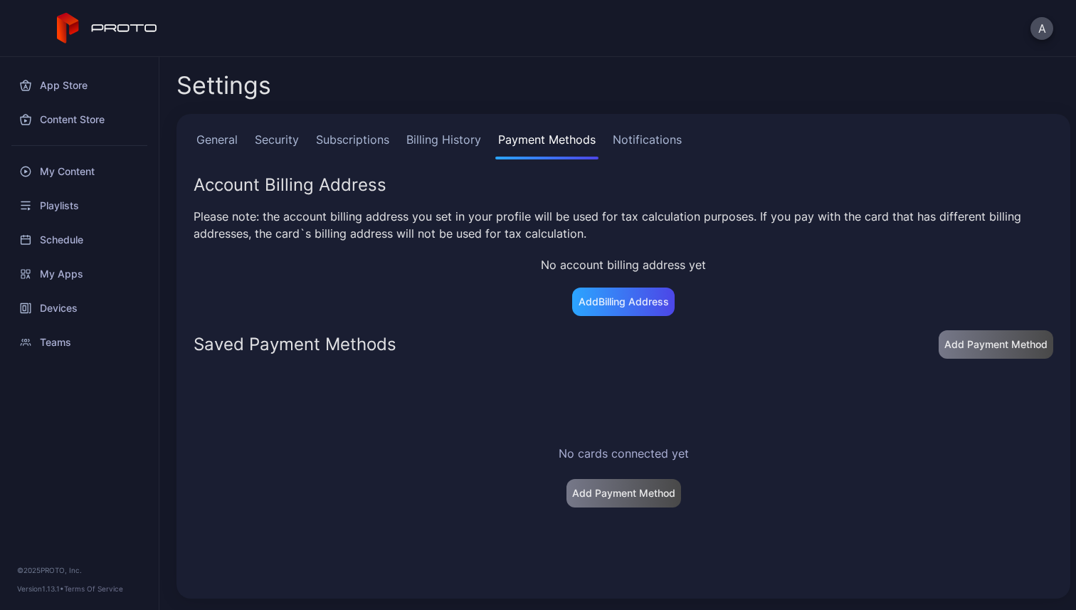
click at [658, 150] on link "Notifications" at bounding box center [647, 145] width 75 height 28
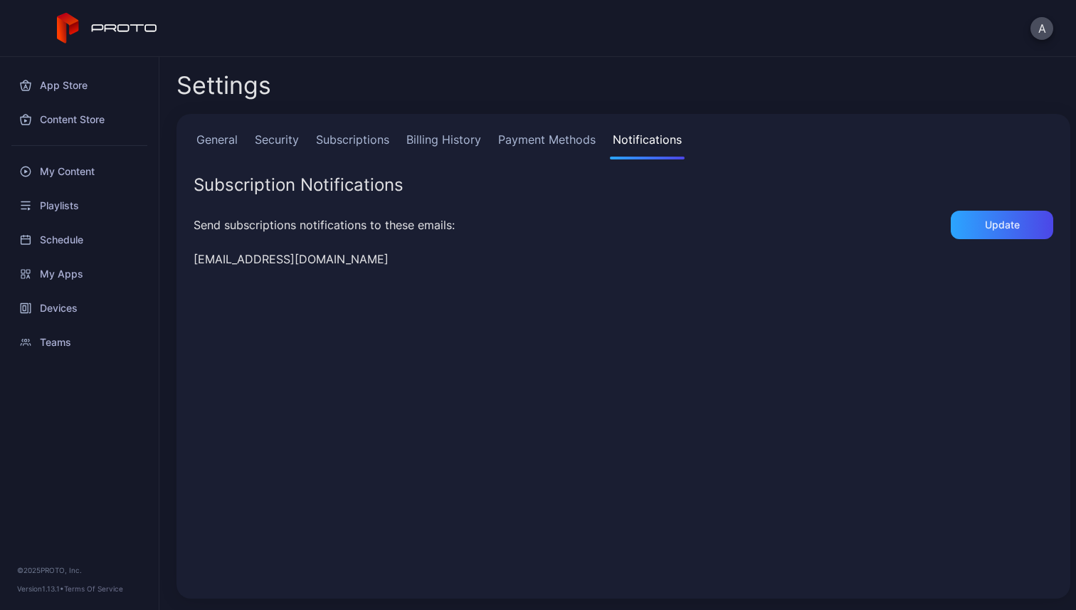
click at [214, 138] on link "General" at bounding box center [217, 145] width 47 height 28
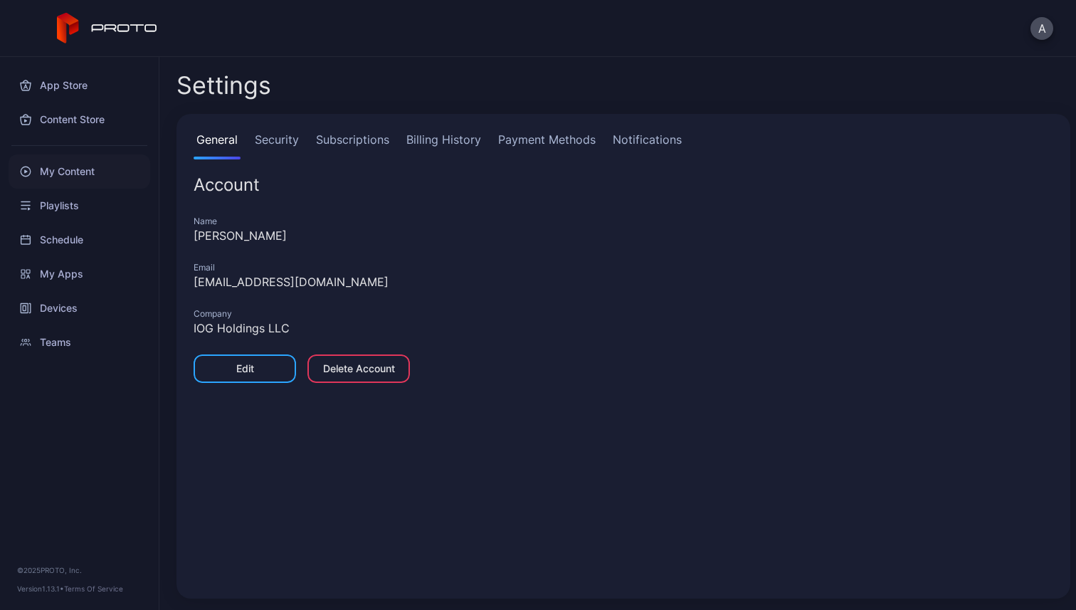
click at [70, 165] on div "My Content" at bounding box center [80, 171] width 142 height 34
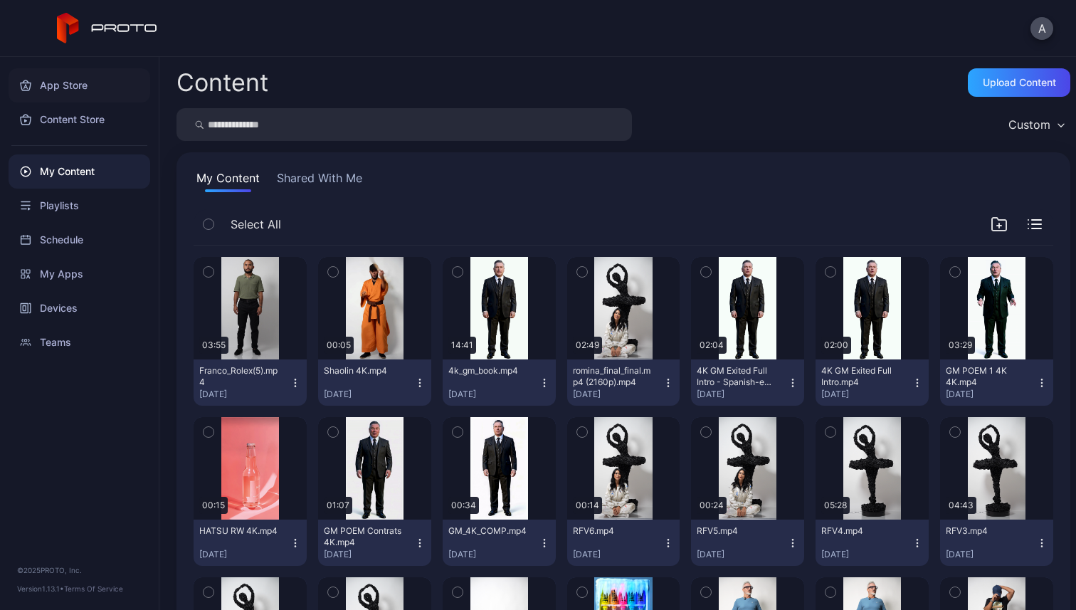
click at [78, 77] on div "App Store" at bounding box center [80, 85] width 142 height 34
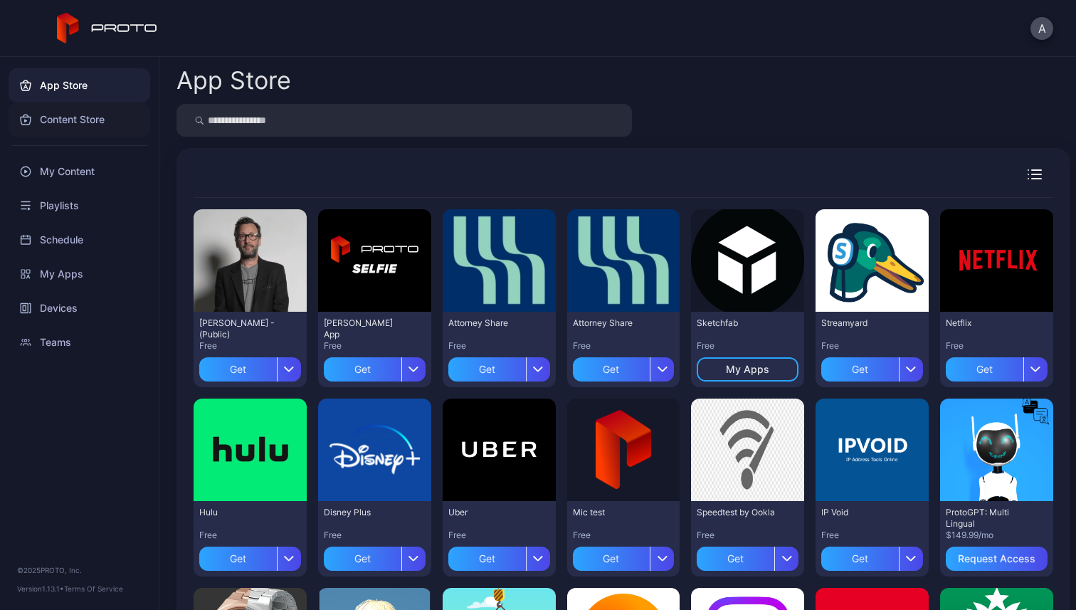
click at [83, 120] on div "Content Store" at bounding box center [80, 119] width 142 height 34
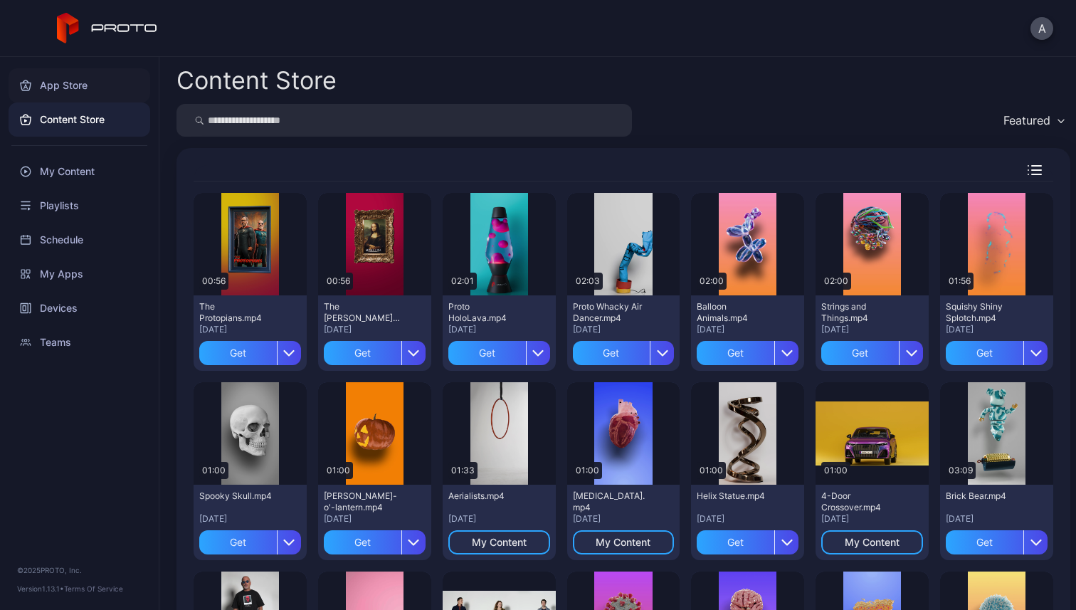
click at [80, 87] on div "App Store" at bounding box center [80, 85] width 142 height 34
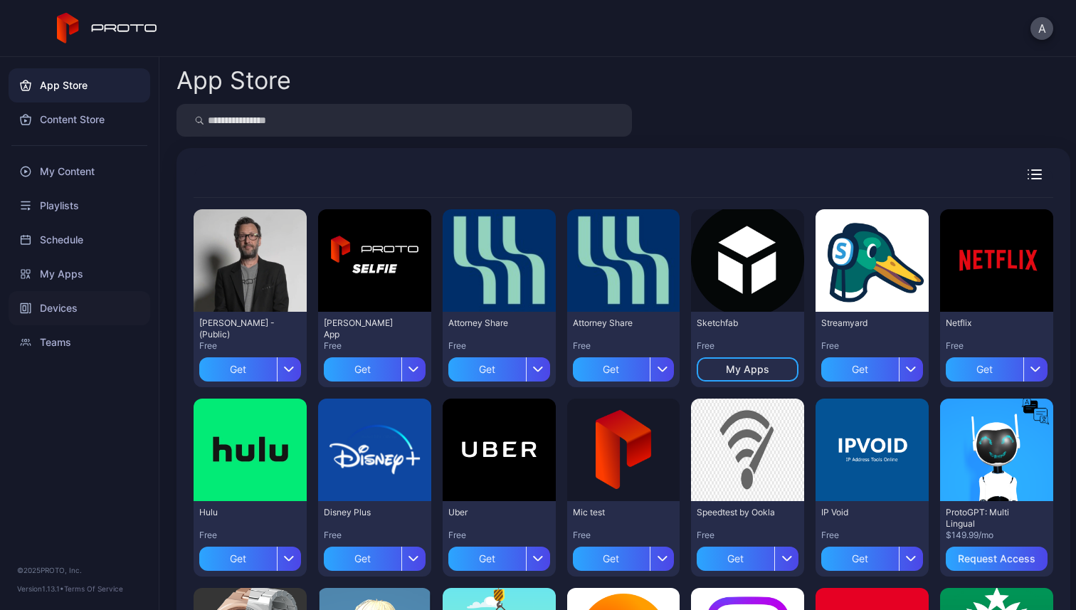
click at [73, 313] on div "Devices" at bounding box center [80, 308] width 142 height 34
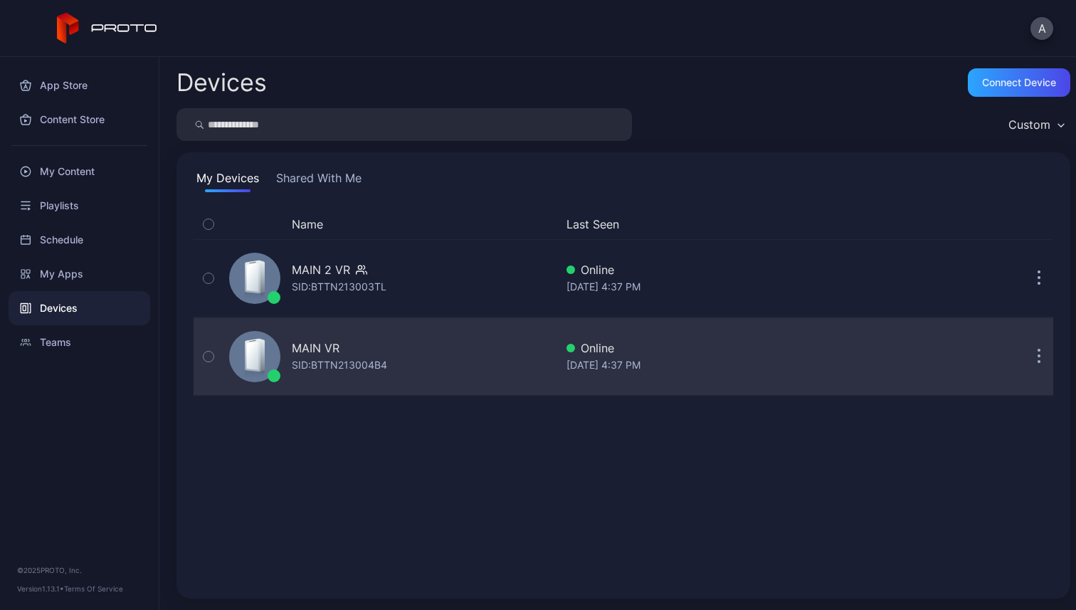
click at [410, 372] on div "MAIN VR SID: BTTN213004B4" at bounding box center [389, 356] width 332 height 71
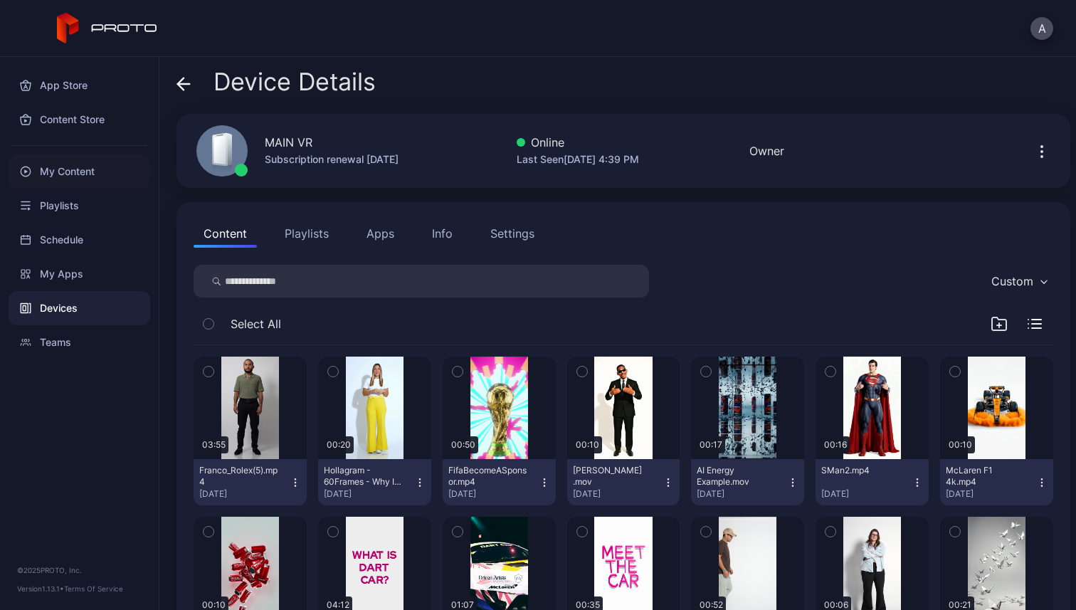
click at [90, 170] on div "My Content" at bounding box center [80, 171] width 142 height 34
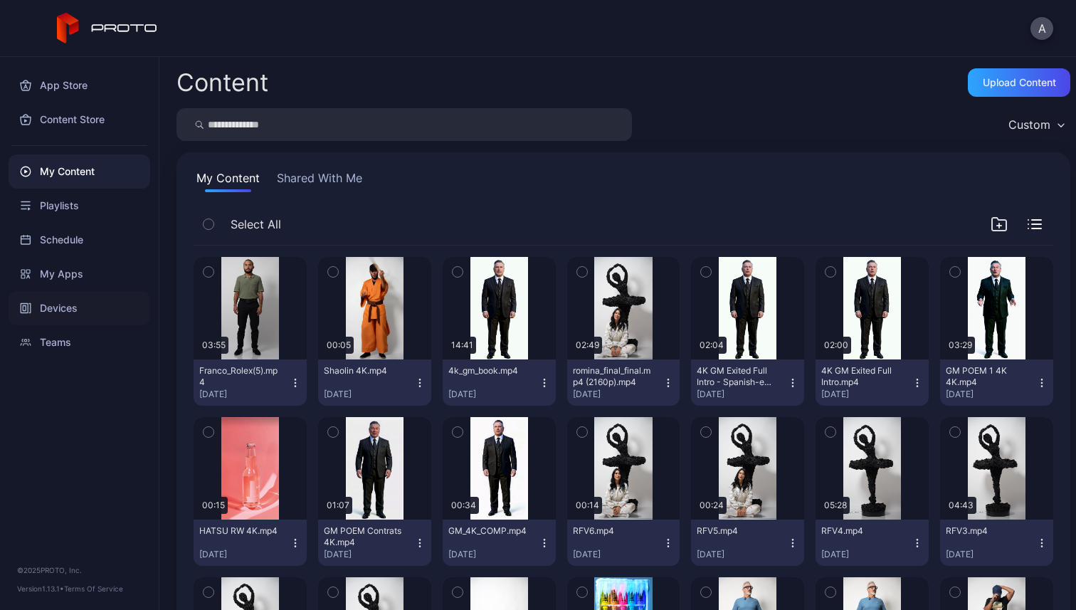
click at [59, 312] on div "Devices" at bounding box center [80, 308] width 142 height 34
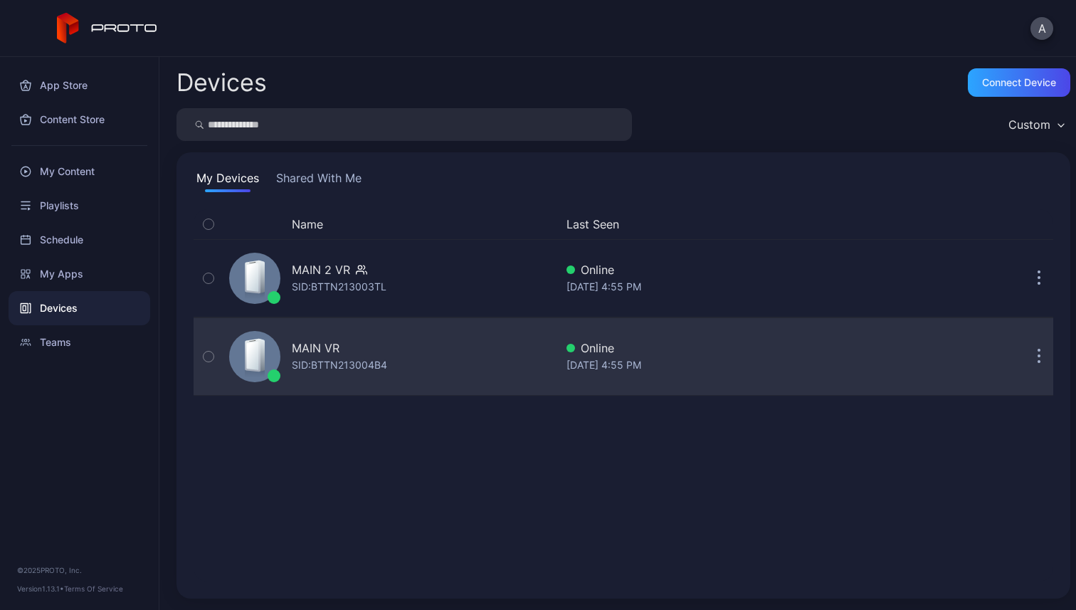
click at [379, 357] on div "SID: BTTN213004B4" at bounding box center [339, 364] width 95 height 17
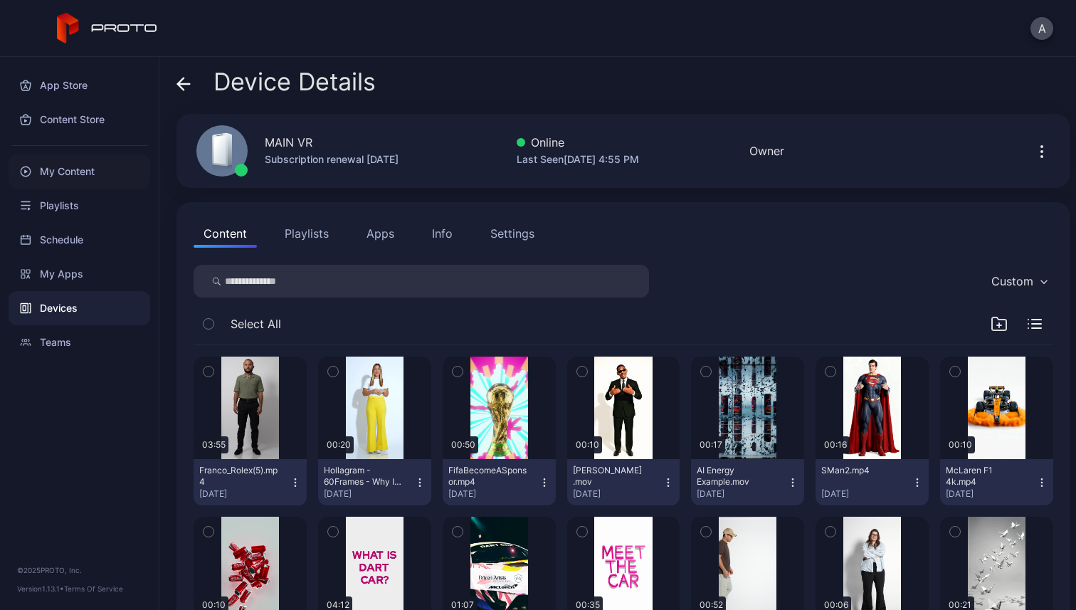
click at [69, 175] on div "My Content" at bounding box center [80, 171] width 142 height 34
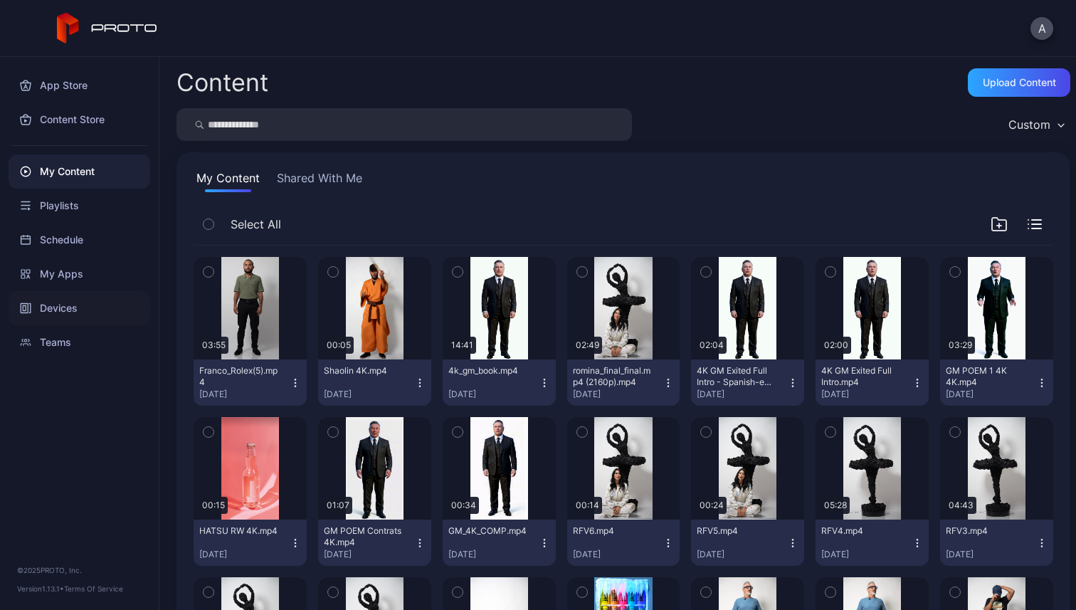
click at [63, 302] on div "Devices" at bounding box center [80, 308] width 142 height 34
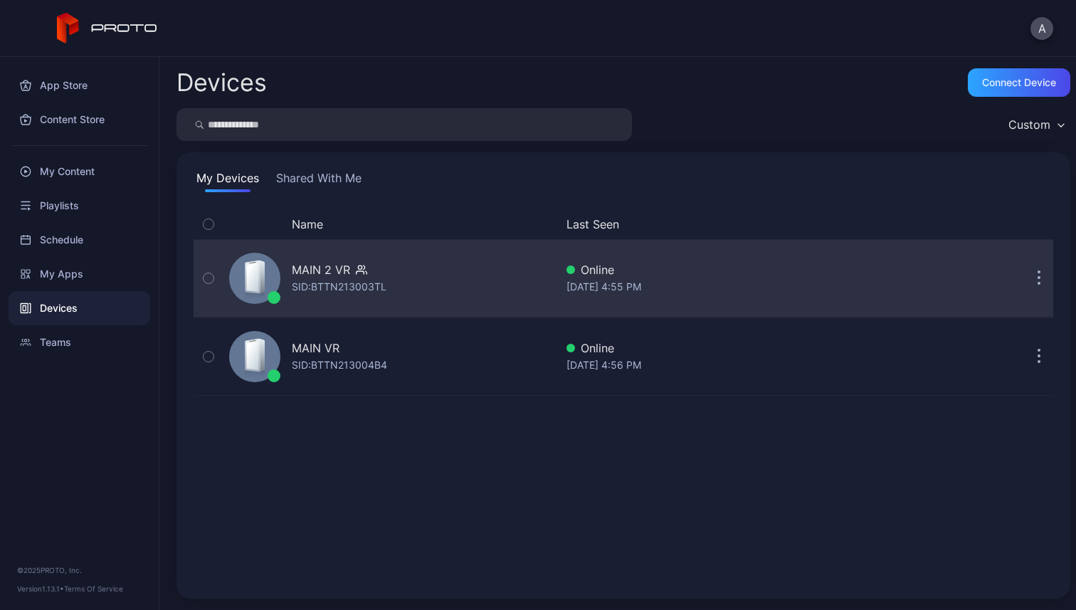
click at [414, 258] on div "MAIN 2 VR SID: BTTN213003TL" at bounding box center [389, 278] width 332 height 71
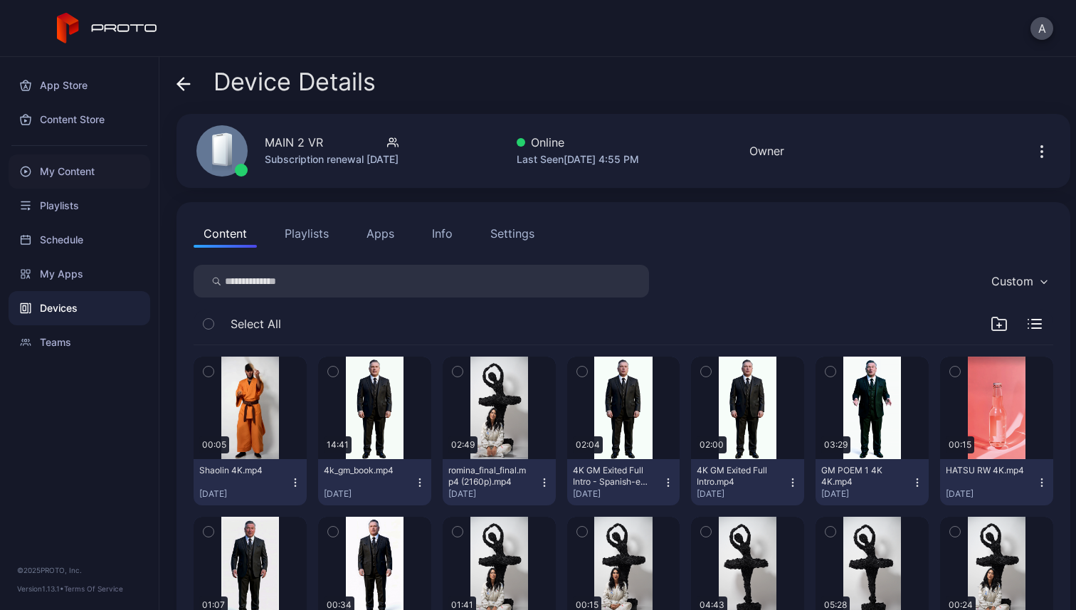
click at [60, 169] on div "My Content" at bounding box center [80, 171] width 142 height 34
